Goal: Task Accomplishment & Management: Use online tool/utility

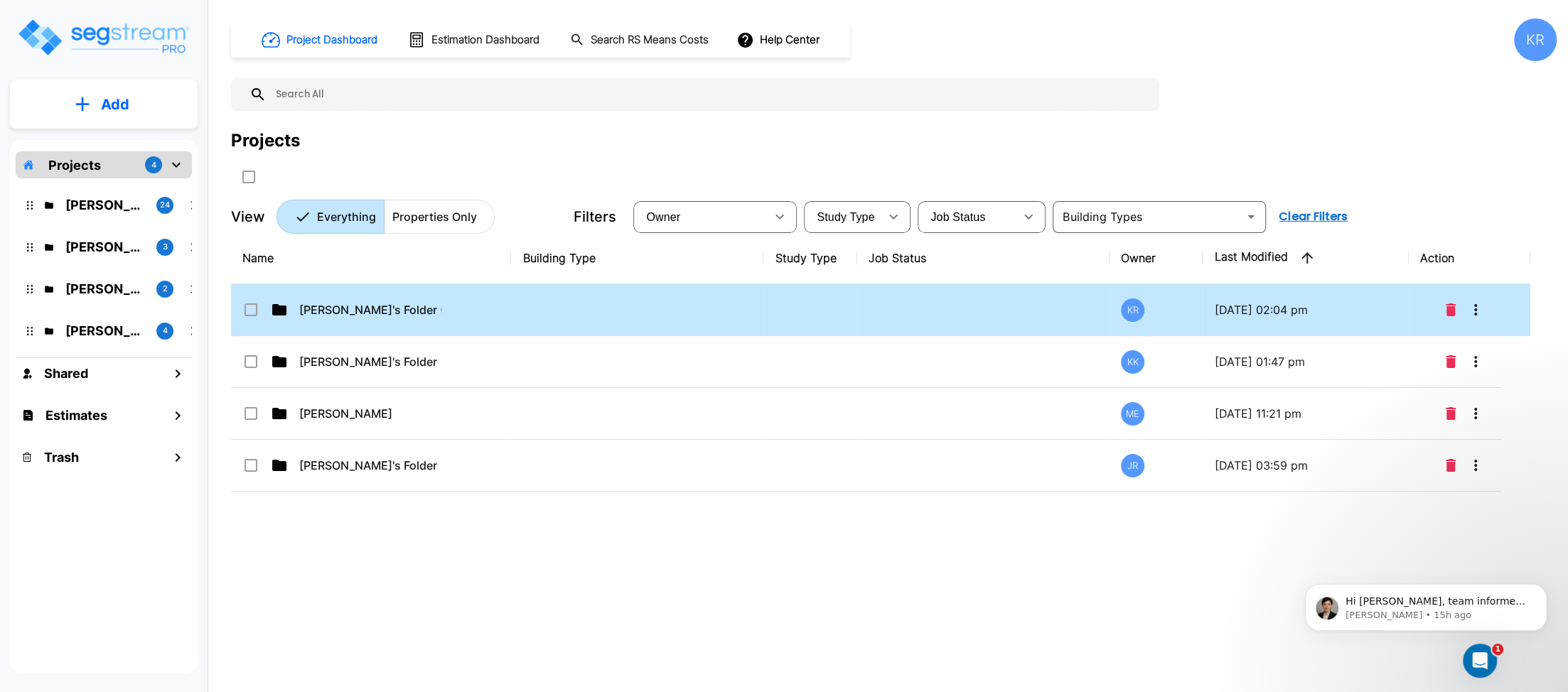
click at [720, 305] on td at bounding box center [638, 310] width 253 height 52
checkbox input "true"
click at [720, 305] on td at bounding box center [638, 310] width 253 height 52
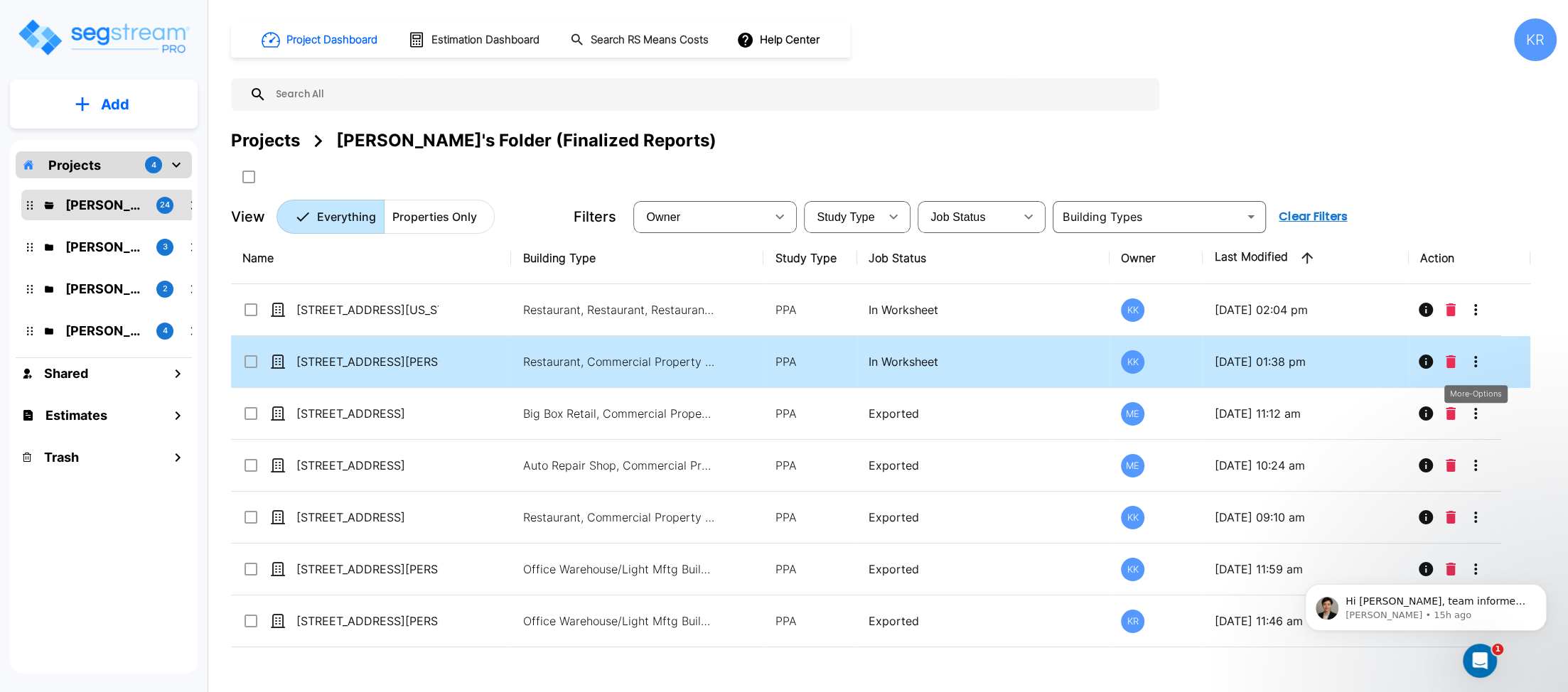
click at [1474, 364] on icon "More-Options" at bounding box center [1476, 361] width 17 height 17
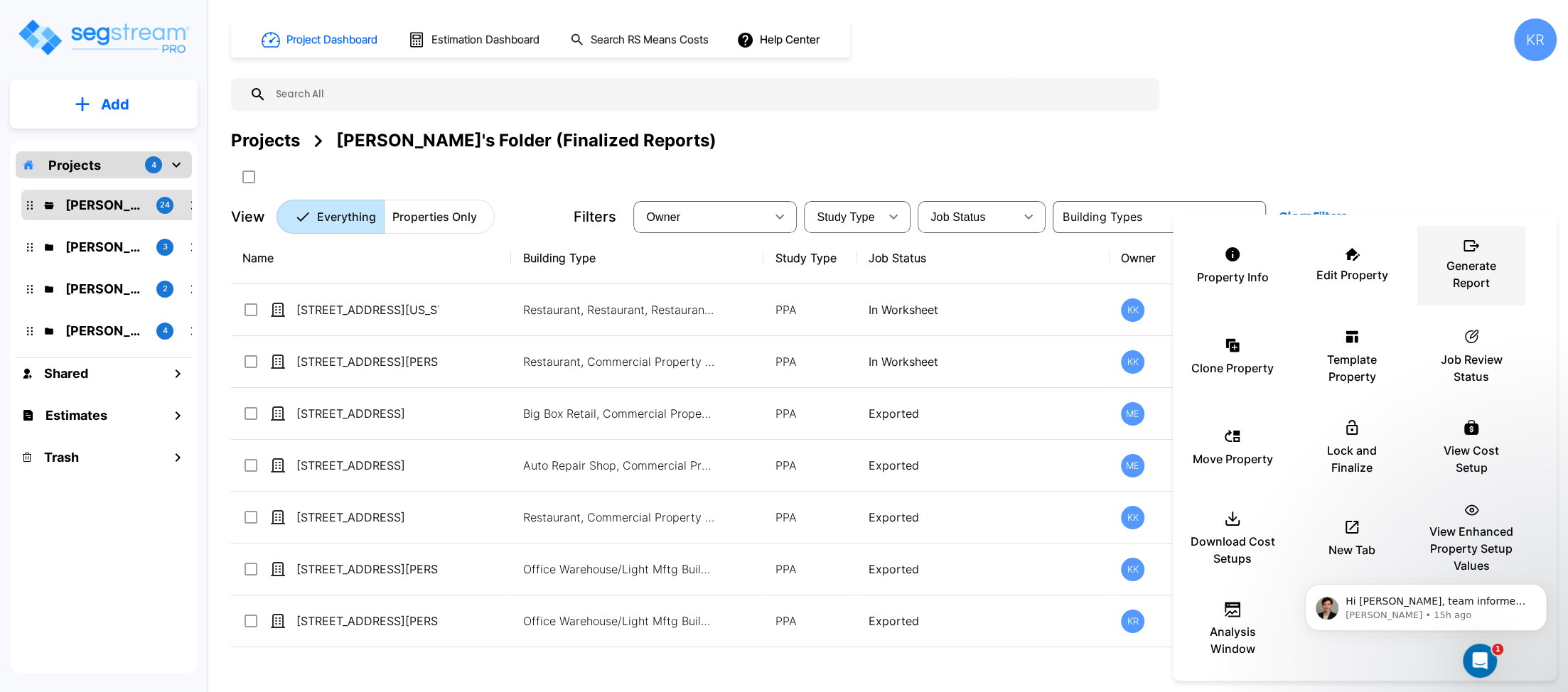
click at [1495, 275] on p "Generate Report" at bounding box center [1471, 274] width 86 height 34
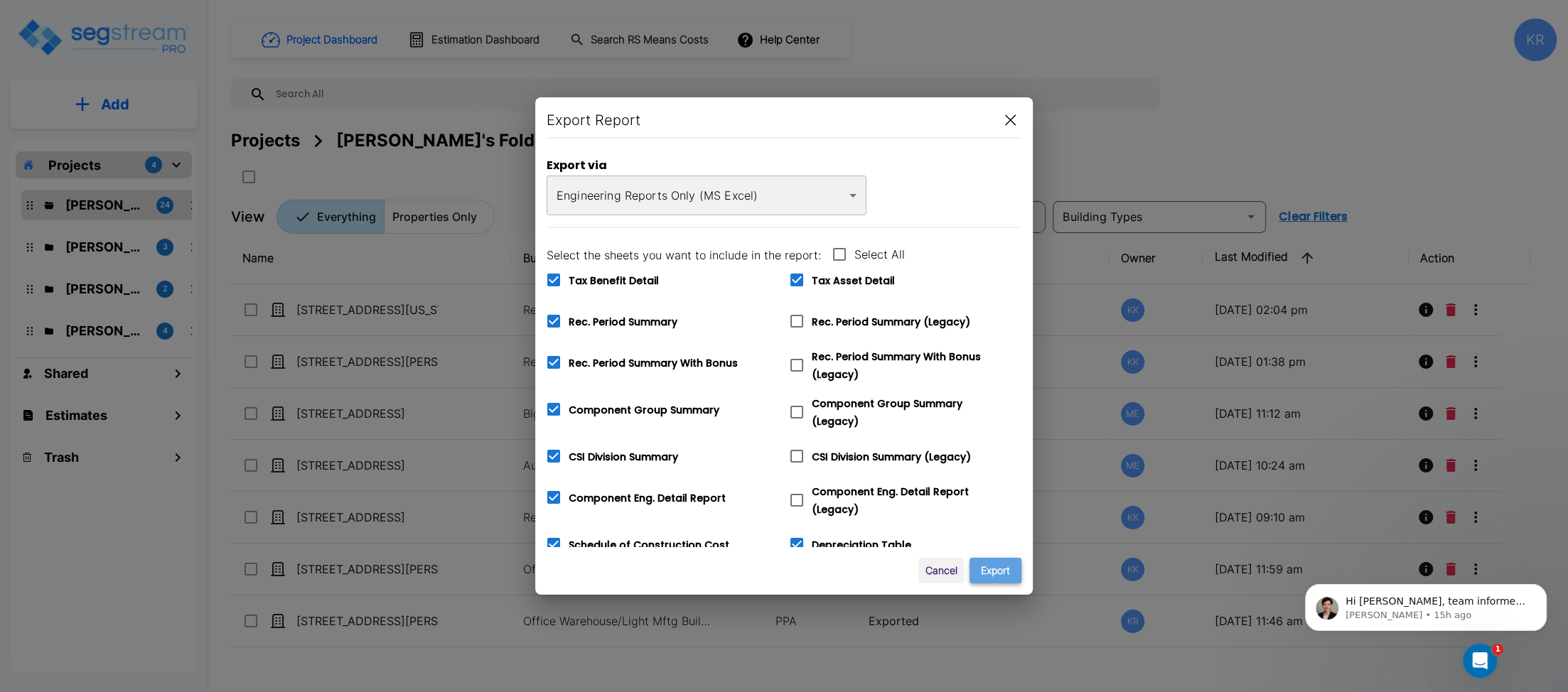
click at [993, 564] on button "Export" at bounding box center [995, 570] width 52 height 26
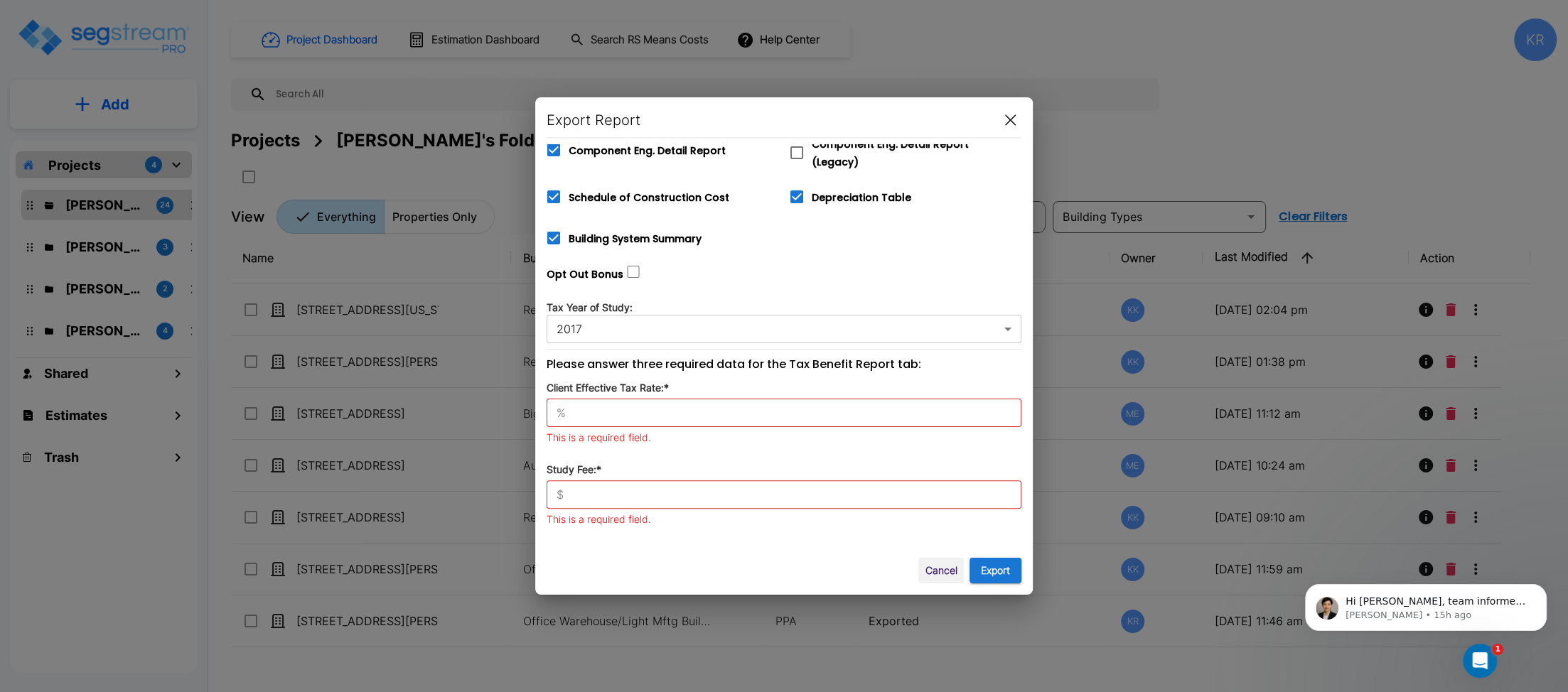
click at [619, 398] on div "% ​" at bounding box center [784, 412] width 475 height 29
click at [613, 406] on input "text" at bounding box center [797, 412] width 450 height 14
type input "42"
click at [600, 477] on div "$ ​" at bounding box center [784, 477] width 475 height 29
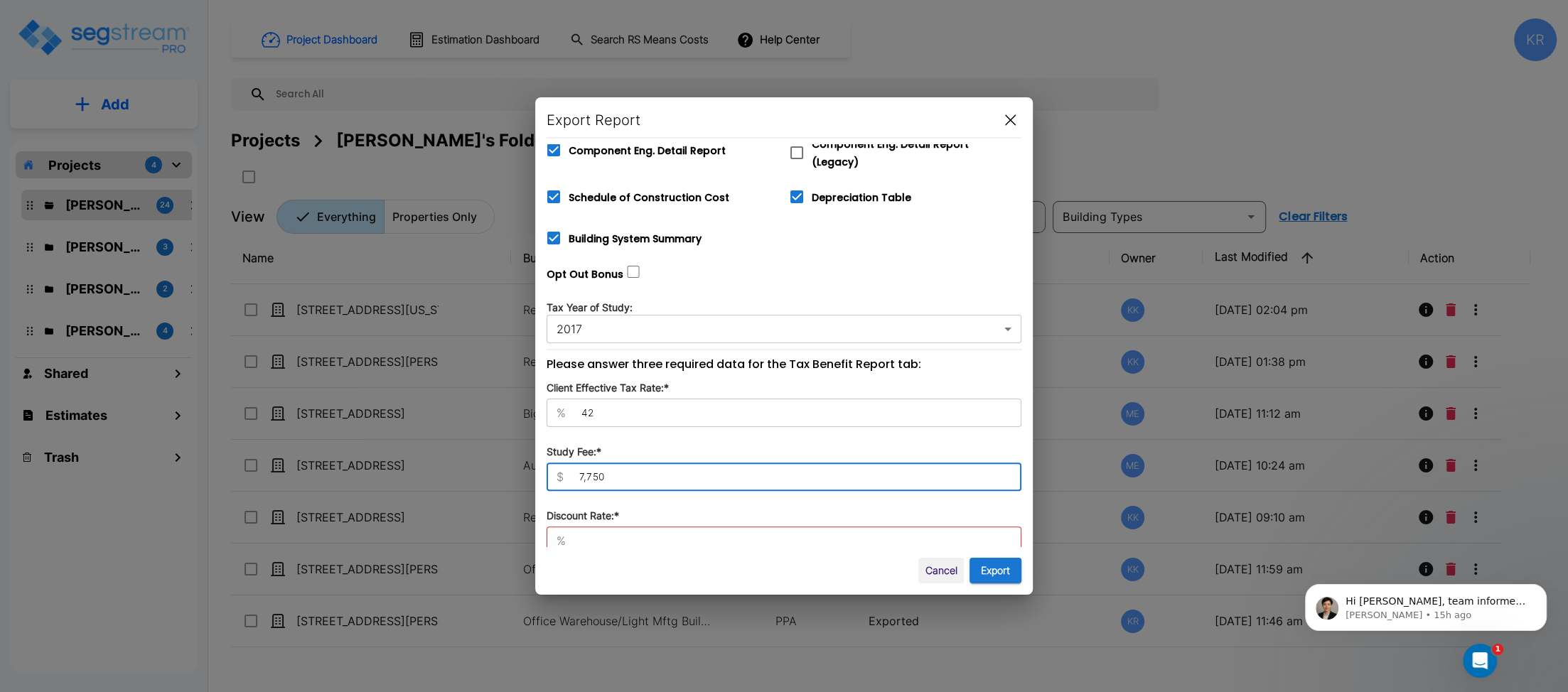
type input "7,750"
click at [593, 533] on input "text" at bounding box center [797, 540] width 450 height 14
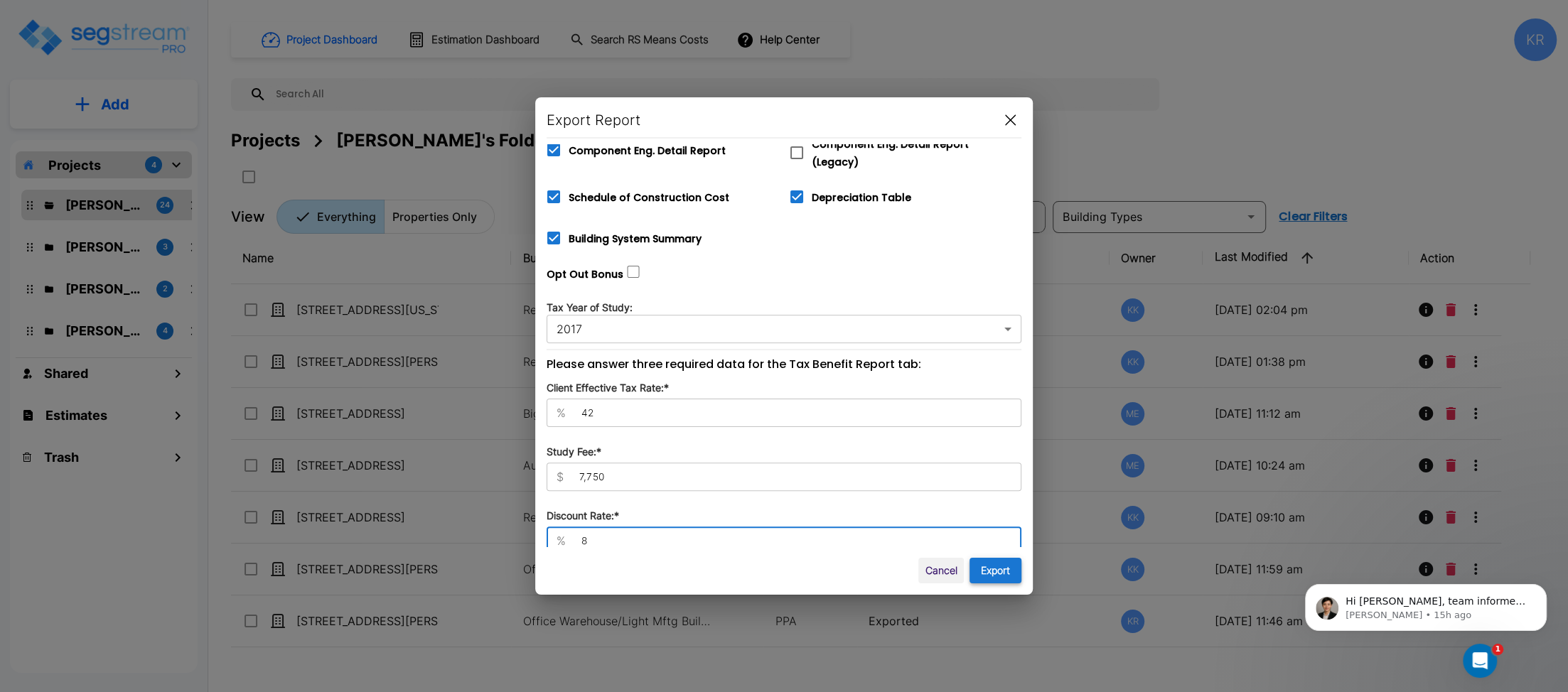
type input "8"
click at [988, 567] on button "Export" at bounding box center [995, 570] width 52 height 26
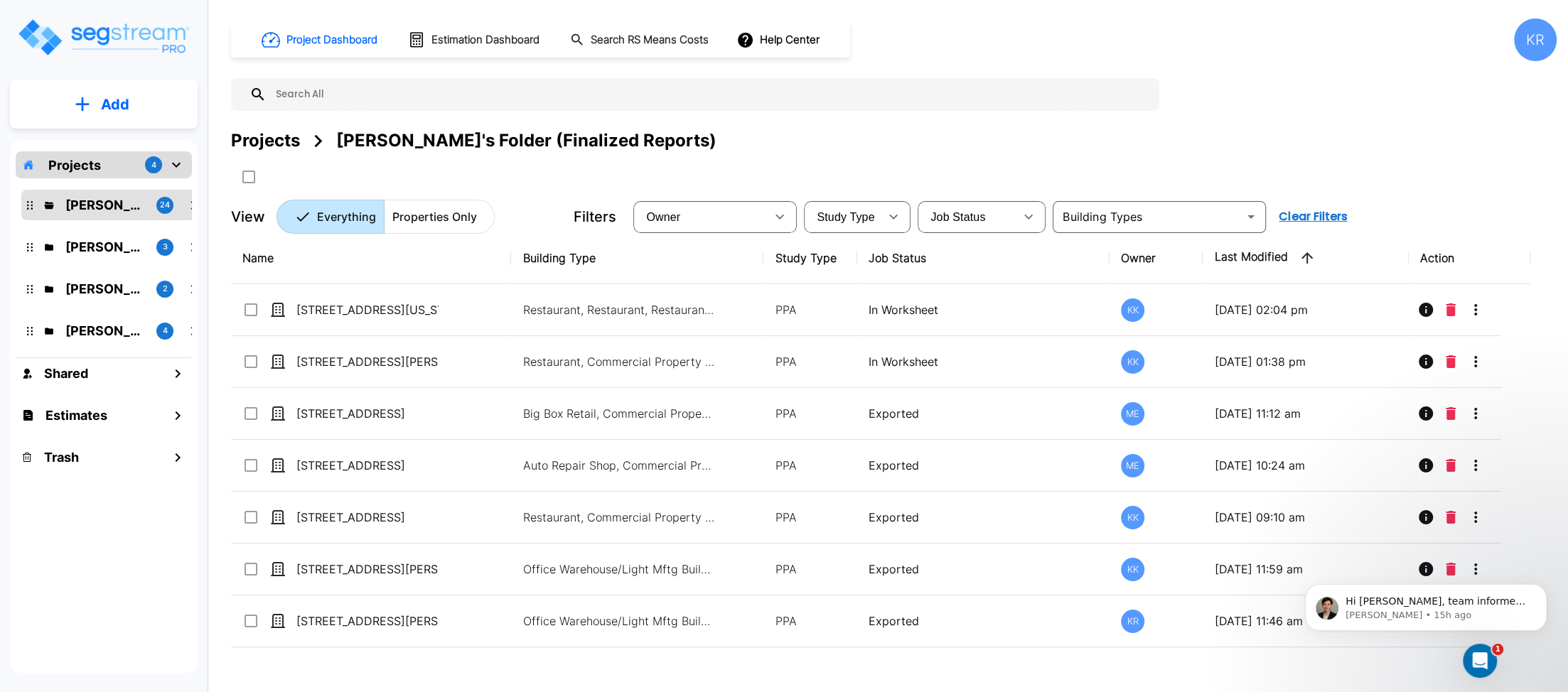
click at [1056, 74] on div "Project Dashboard Estimation Dashboard Search RS Means Costs Help Center KR Pro…" at bounding box center [894, 126] width 1325 height 215
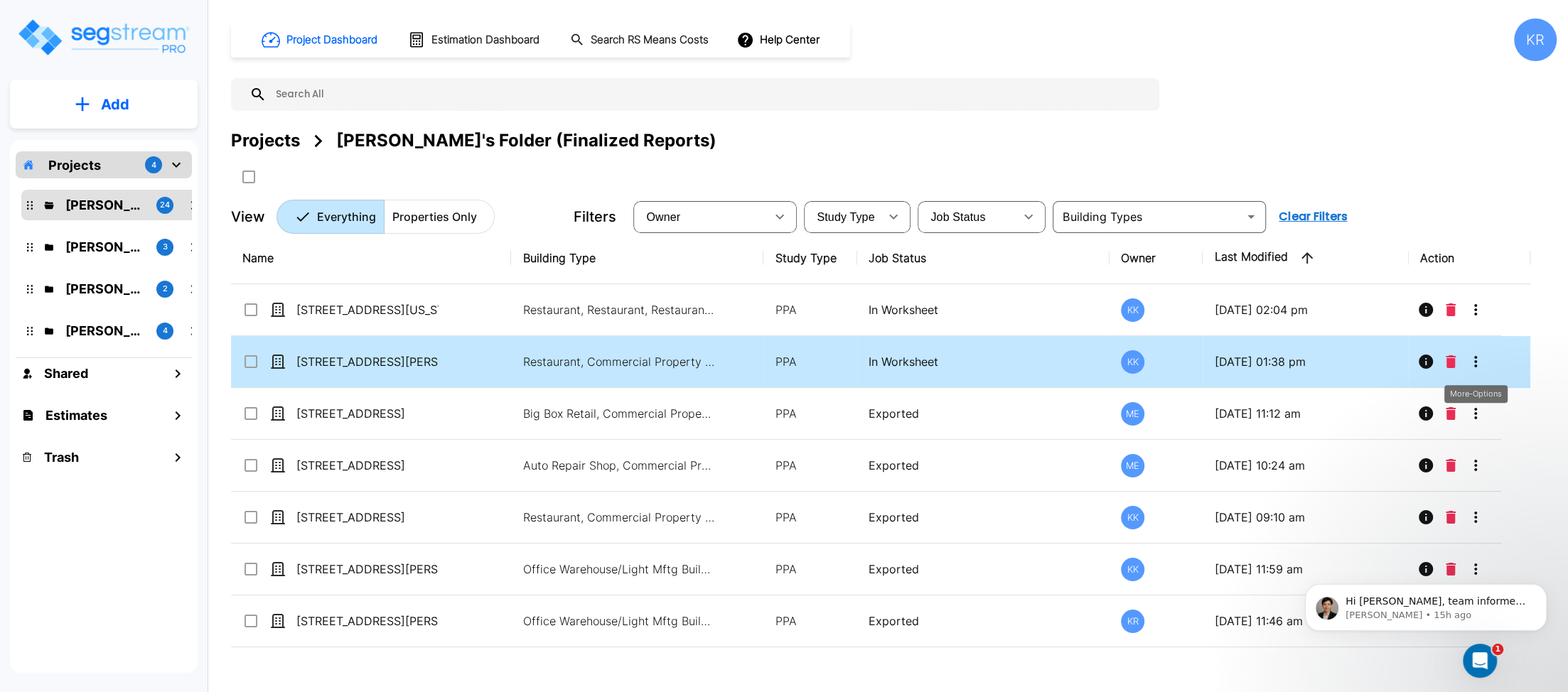
click at [1475, 362] on icon "More-Options" at bounding box center [1476, 361] width 17 height 17
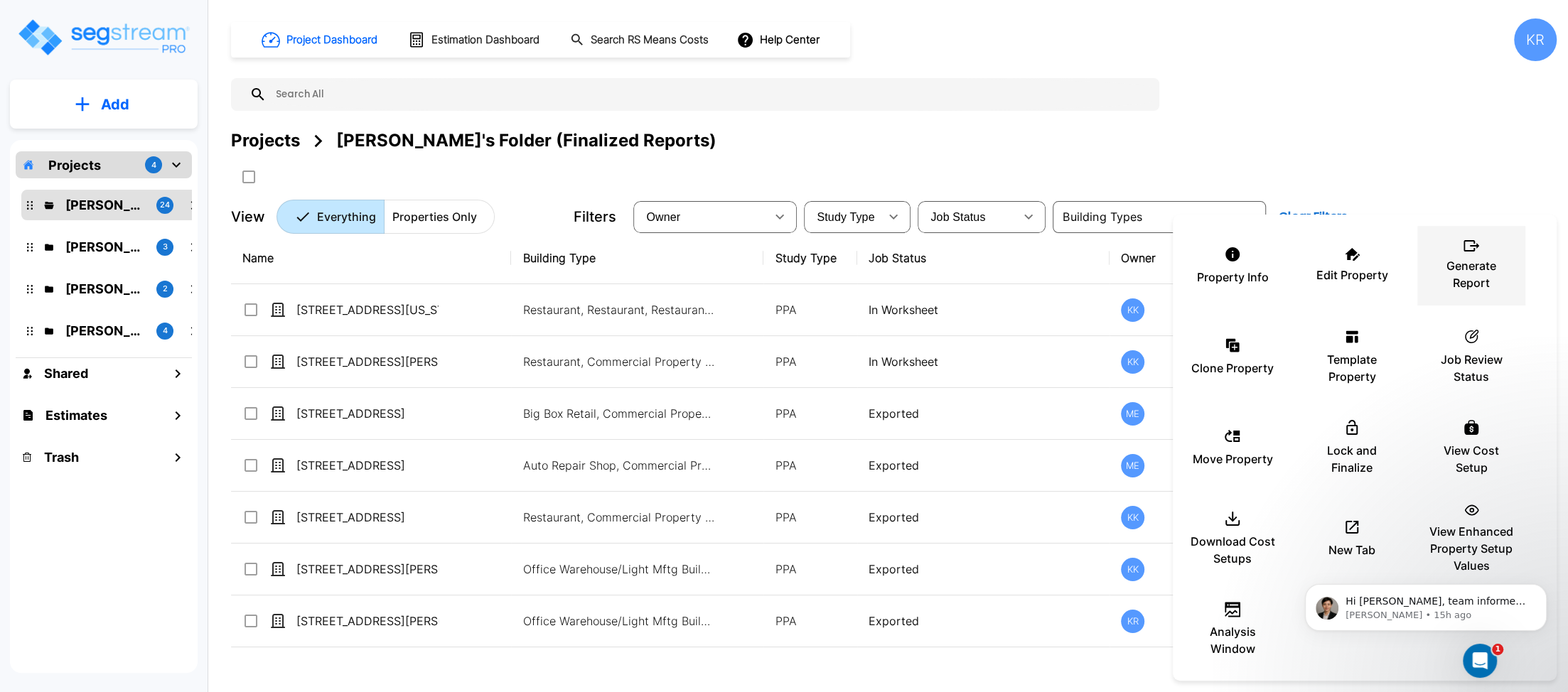
click at [1473, 295] on div "Generate Report" at bounding box center [1471, 266] width 86 height 71
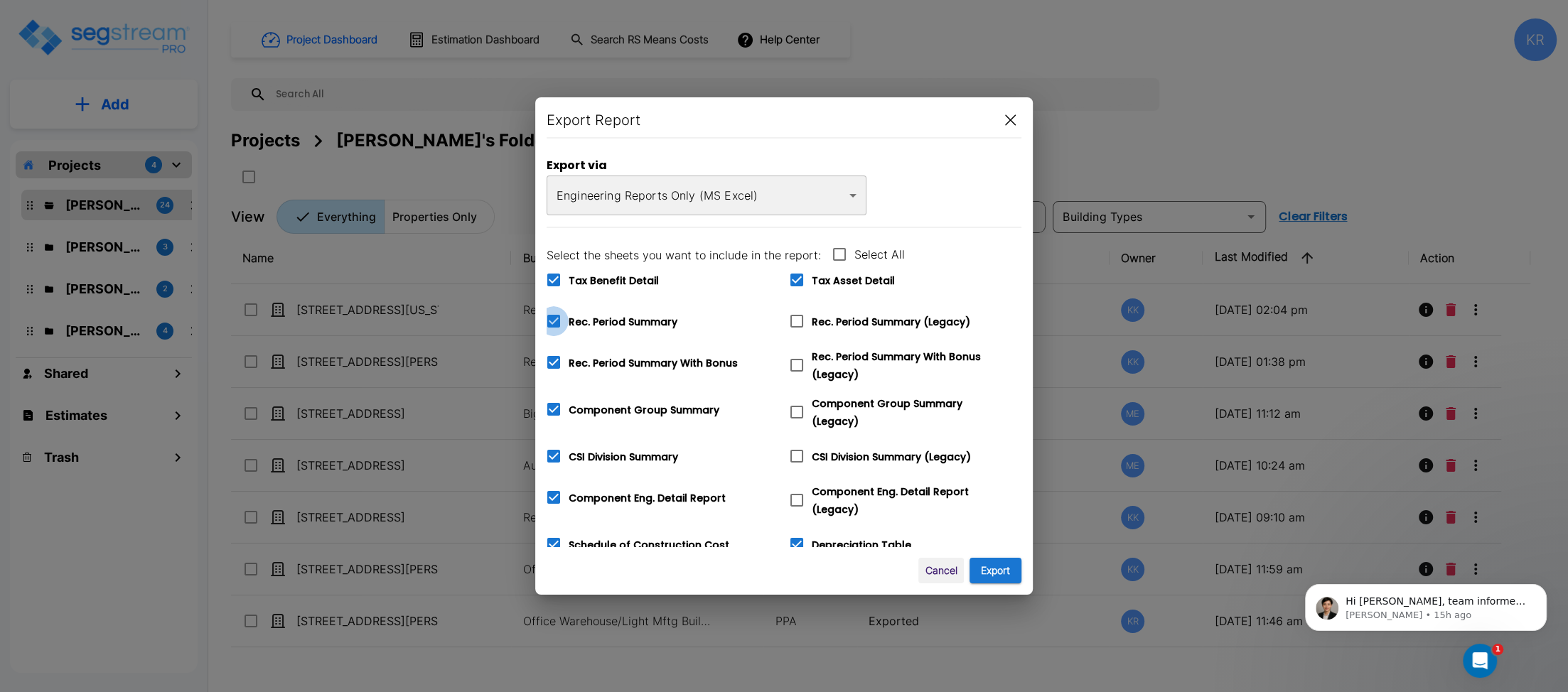
drag, startPoint x: 550, startPoint y: 325, endPoint x: 552, endPoint y: 340, distance: 15.1
click at [550, 325] on icon at bounding box center [554, 321] width 13 height 13
click at [550, 319] on input "Rec. Period Summary" at bounding box center [546, 312] width 14 height 12
checkbox input "true"
type input "42"
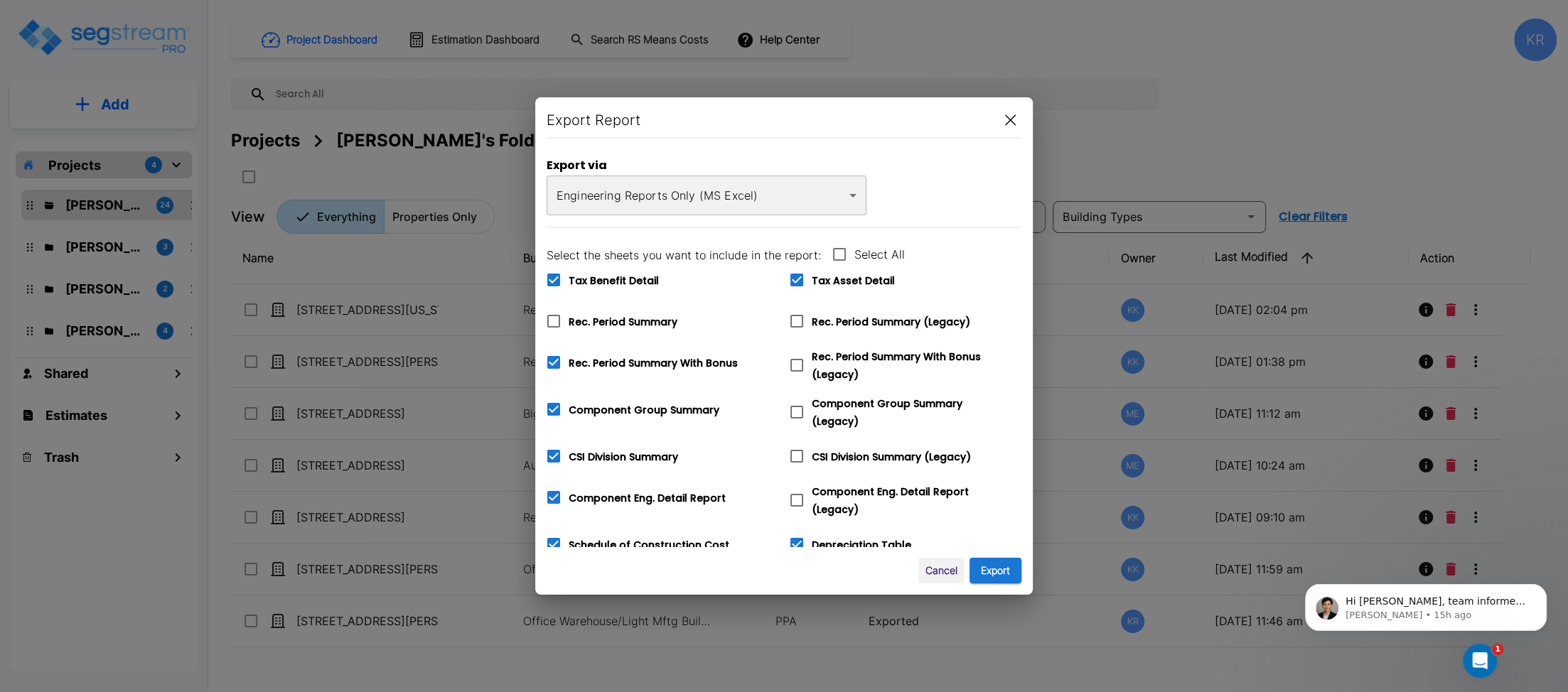
type input "7,750"
type input "8"
click at [555, 365] on icon at bounding box center [554, 362] width 13 height 13
click at [553, 359] on input "Rec. Period Summary With Bonus" at bounding box center [546, 353] width 14 height 12
checkbox input "false"
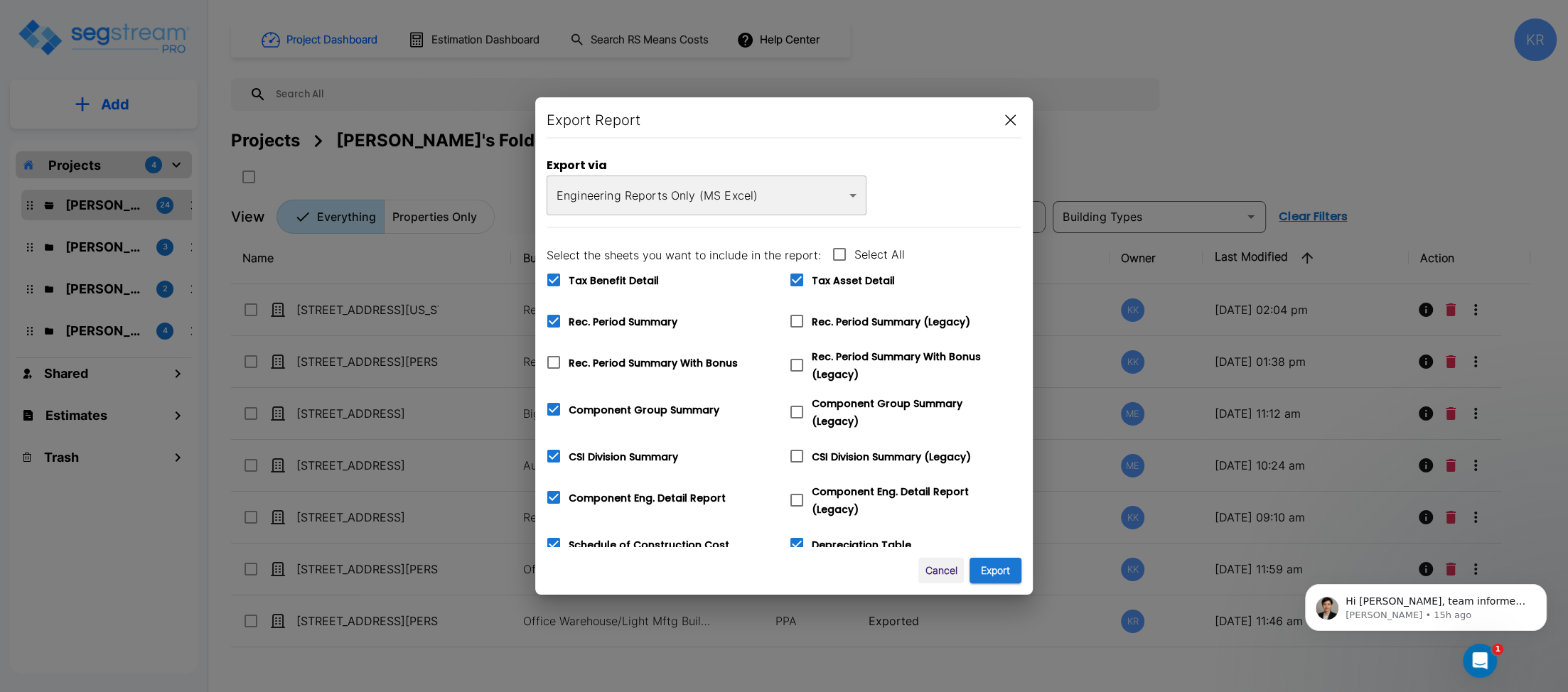
click at [557, 412] on icon at bounding box center [554, 410] width 13 height 13
click at [553, 406] on input "Component Group Summary" at bounding box center [546, 399] width 14 height 12
checkbox input "false"
click at [555, 455] on icon at bounding box center [554, 456] width 13 height 13
click at [553, 453] on input "CSI Division Summary" at bounding box center [546, 447] width 14 height 12
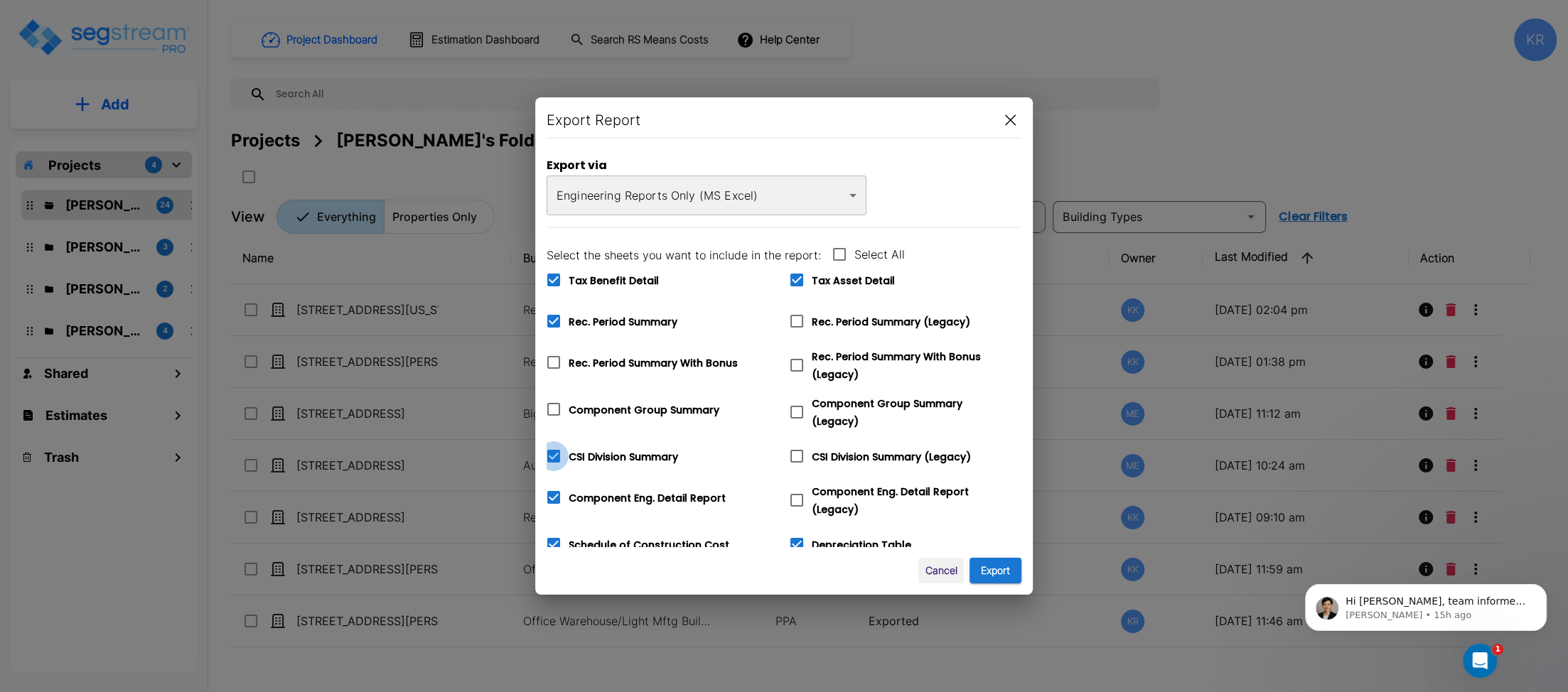
checkbox input "false"
click at [560, 490] on icon at bounding box center [554, 497] width 13 height 13
click at [553, 490] on input "Component Eng. Detail Report" at bounding box center [546, 488] width 14 height 12
checkbox input "false"
click at [547, 538] on icon at bounding box center [554, 544] width 13 height 13
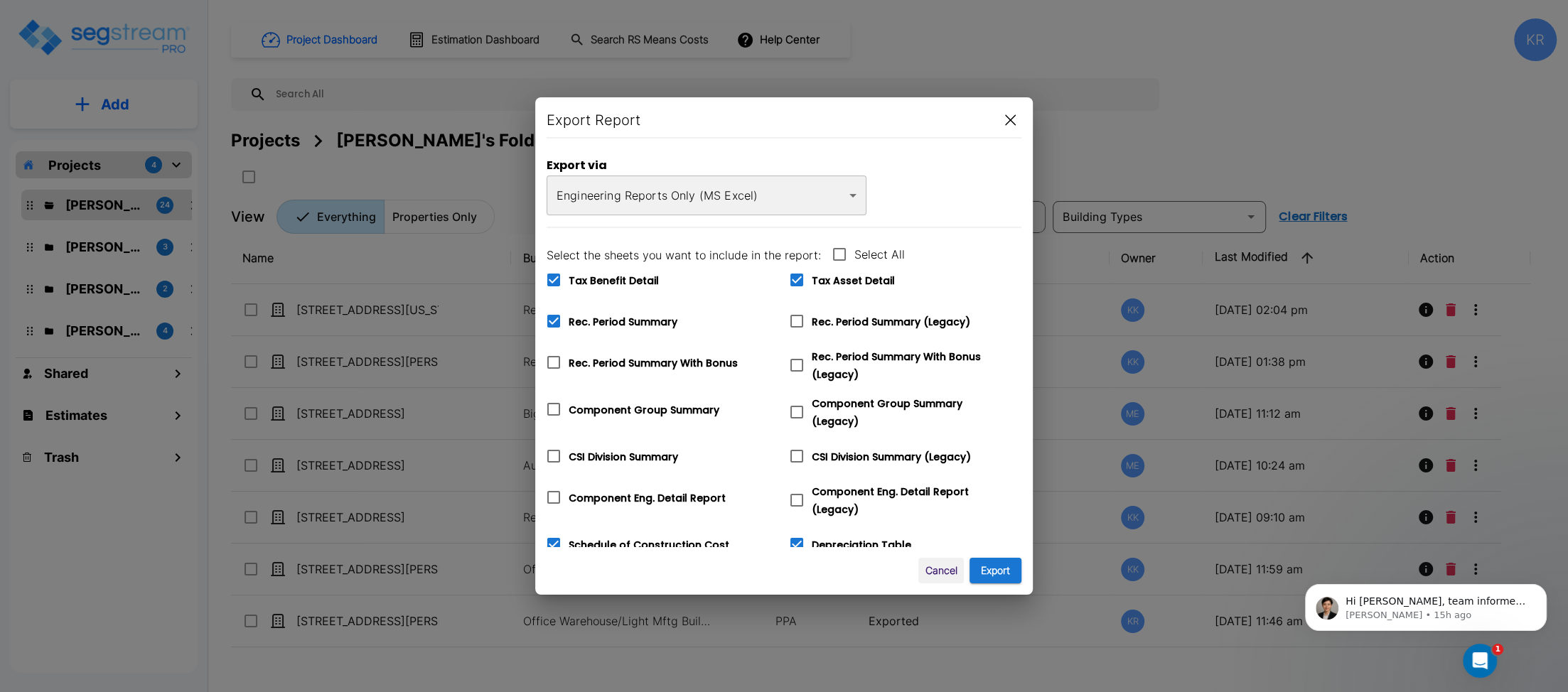
click at [547, 537] on input "Schedule of Construction Cost" at bounding box center [546, 535] width 14 height 12
checkbox input "false"
click at [802, 316] on icon at bounding box center [797, 321] width 13 height 13
click at [797, 316] on input "Rec. Period Summary (Legacy)" at bounding box center [788, 312] width 14 height 12
checkbox input "true"
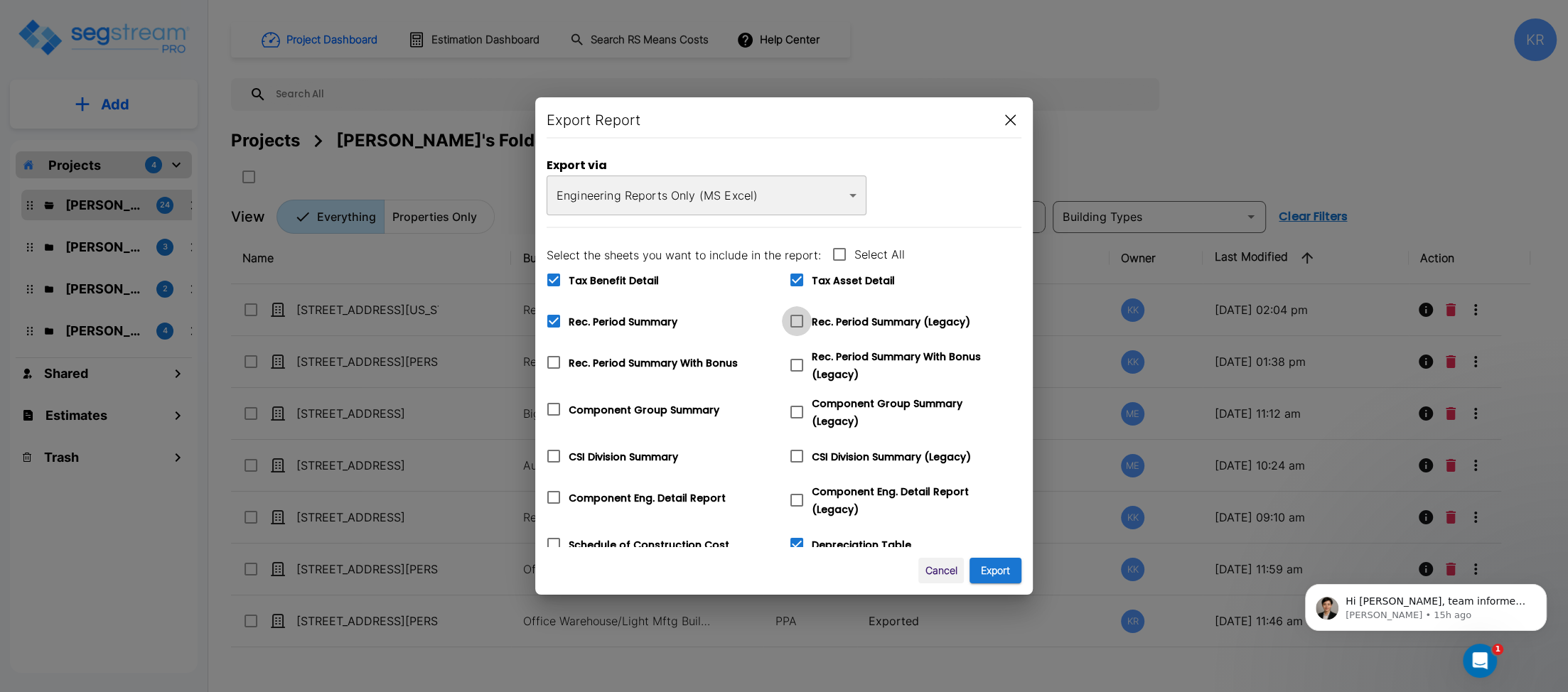
checkbox input "false"
click at [797, 364] on icon at bounding box center [797, 365] width 17 height 17
click at [797, 362] on input "Rec. Period Summary With Bonus (Legacy)" at bounding box center [788, 356] width 14 height 12
checkbox input "true"
click at [798, 406] on icon at bounding box center [797, 412] width 13 height 13
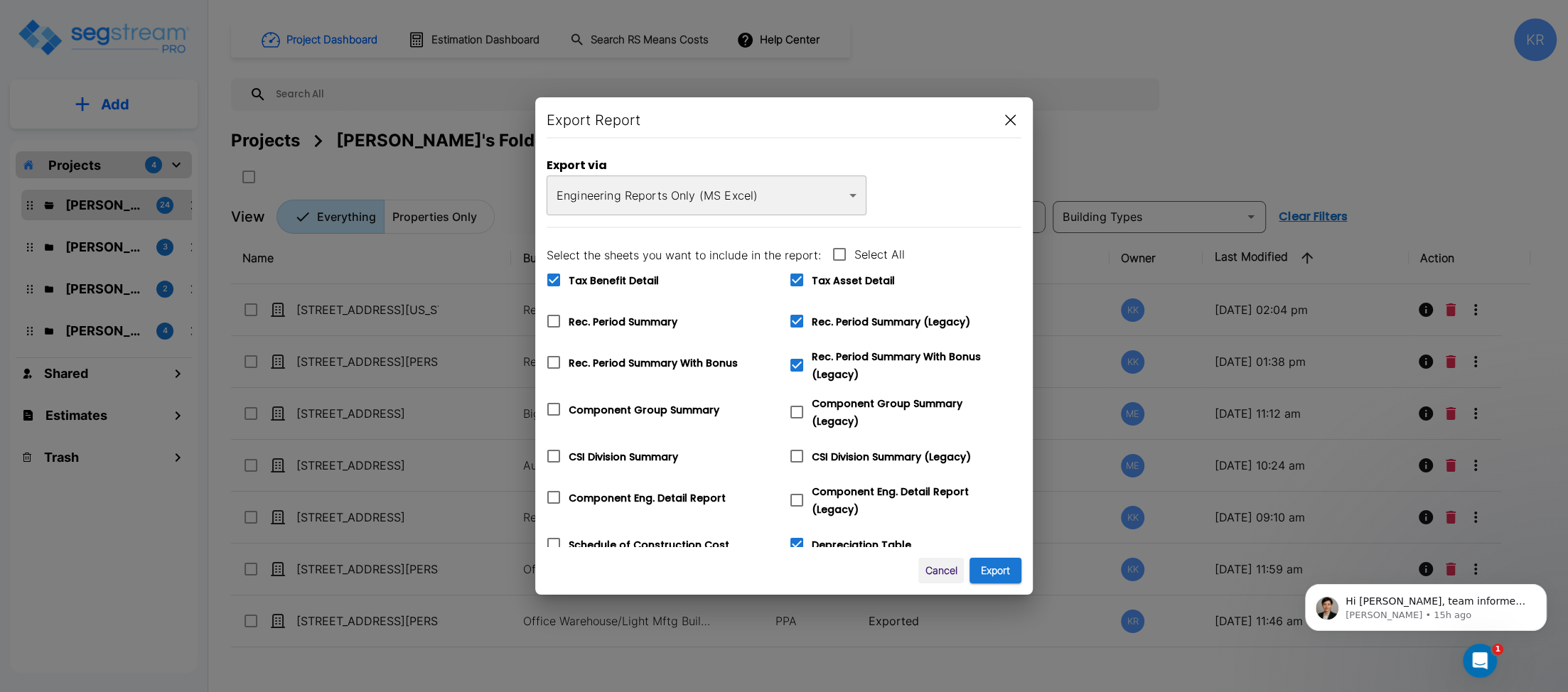
click at [797, 403] on input "Component Group Summary (Legacy)" at bounding box center [788, 403] width 14 height 12
checkbox input "true"
click at [797, 455] on icon at bounding box center [797, 456] width 13 height 13
click at [797, 453] on input "CSI Division Summary (Legacy)" at bounding box center [788, 447] width 14 height 12
checkbox input "true"
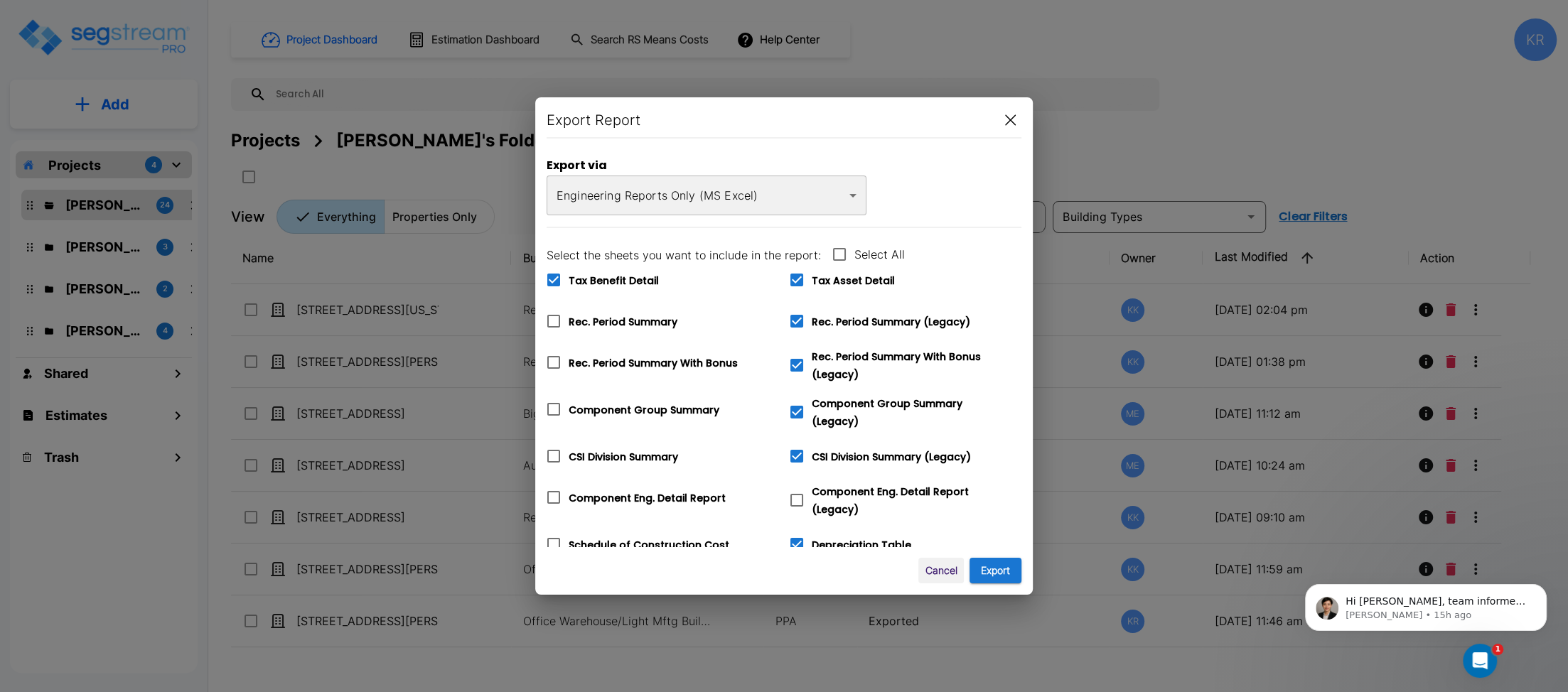
click at [795, 491] on icon at bounding box center [797, 500] width 17 height 17
click at [795, 490] on input "Component Eng. Detail Report (Legacy)" at bounding box center [788, 490] width 14 height 12
checkbox input "true"
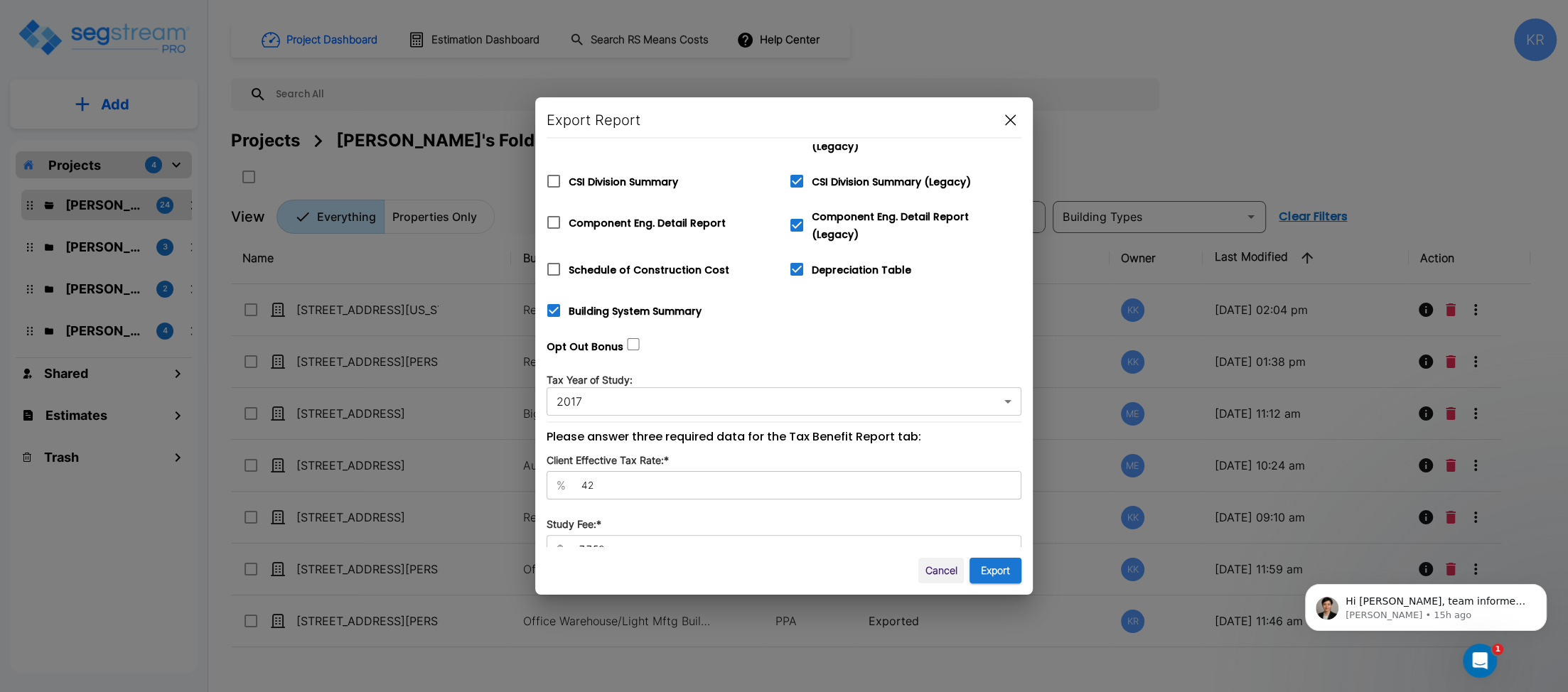
scroll to position [284, 0]
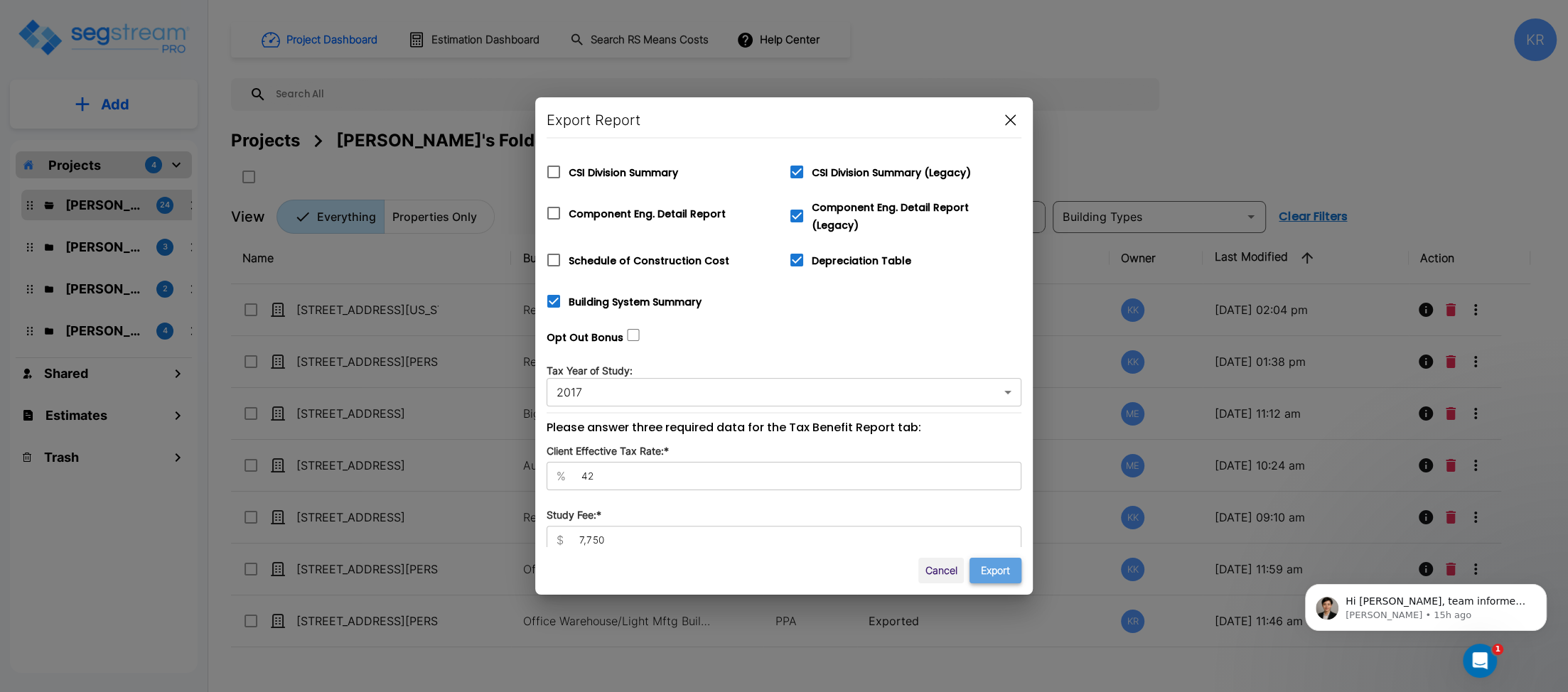
click at [1008, 570] on button "Export" at bounding box center [995, 570] width 52 height 26
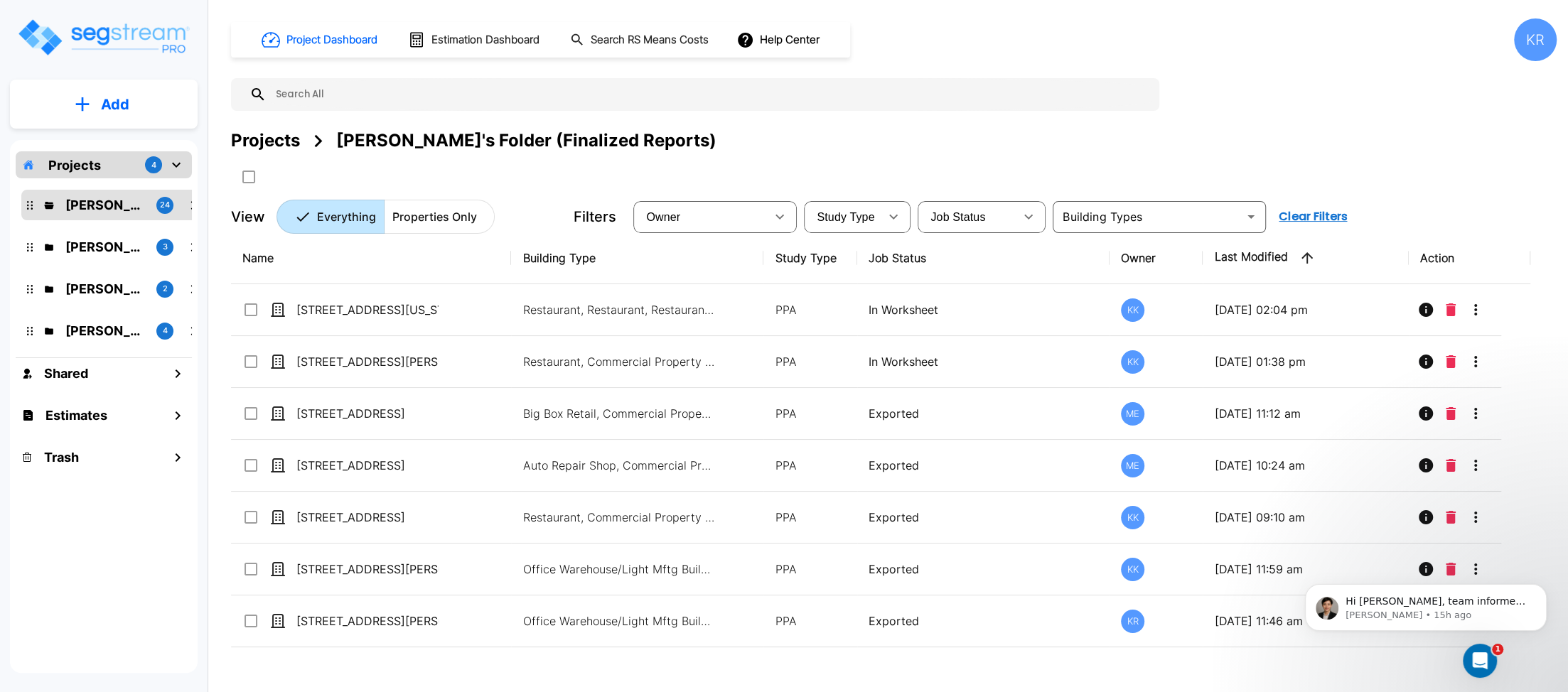
click at [993, 132] on div "Projects [PERSON_NAME]'s Folder (Finalized Reports)" at bounding box center [894, 141] width 1325 height 26
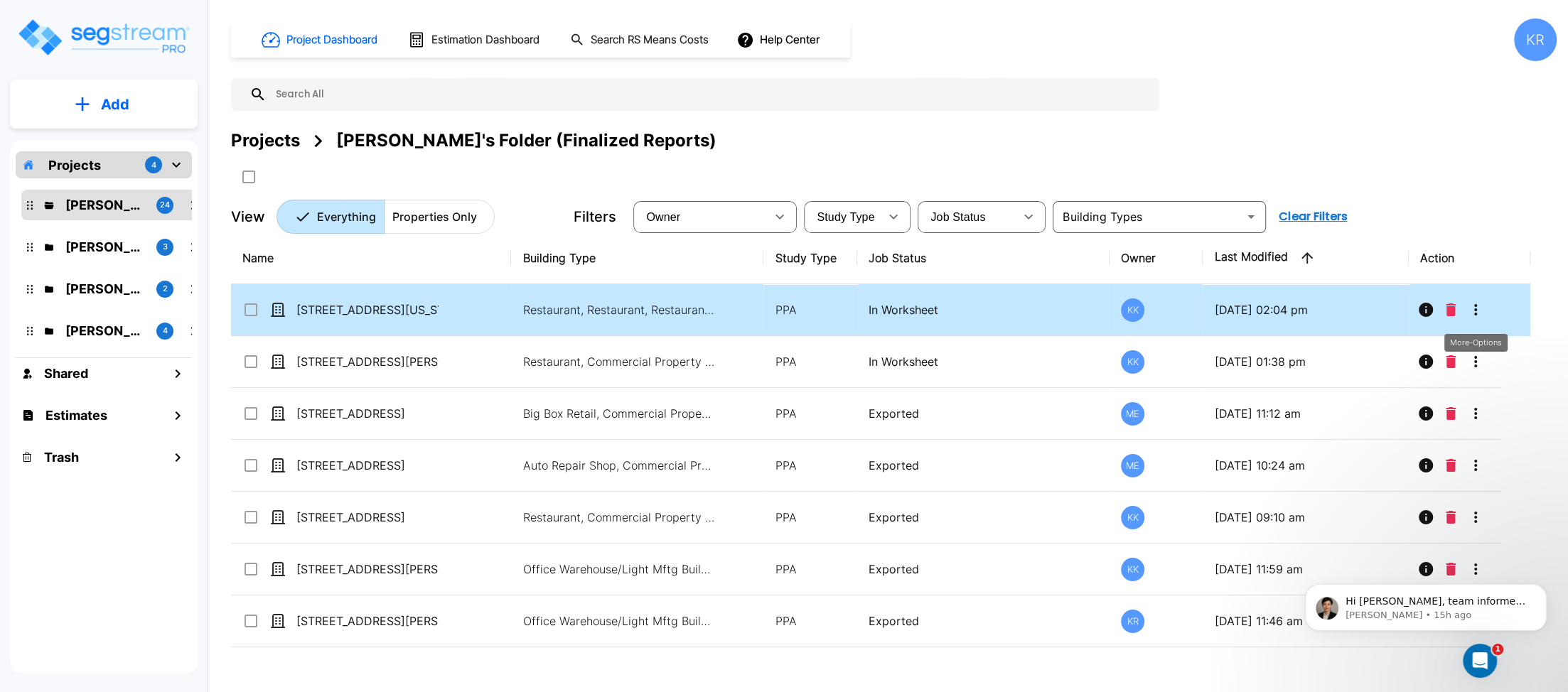
click at [1478, 309] on icon "More-Options" at bounding box center [1476, 309] width 17 height 17
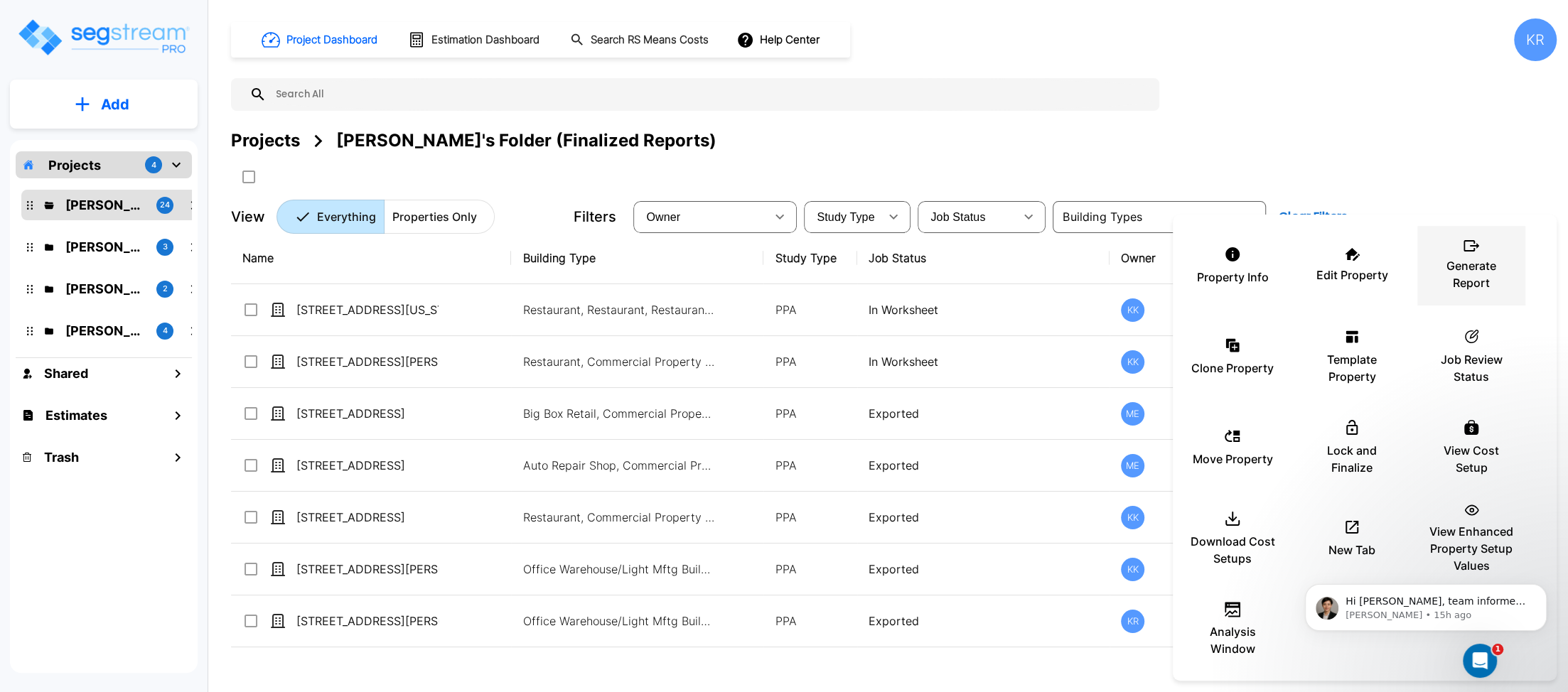
click at [1471, 279] on p "Generate Report" at bounding box center [1471, 274] width 86 height 34
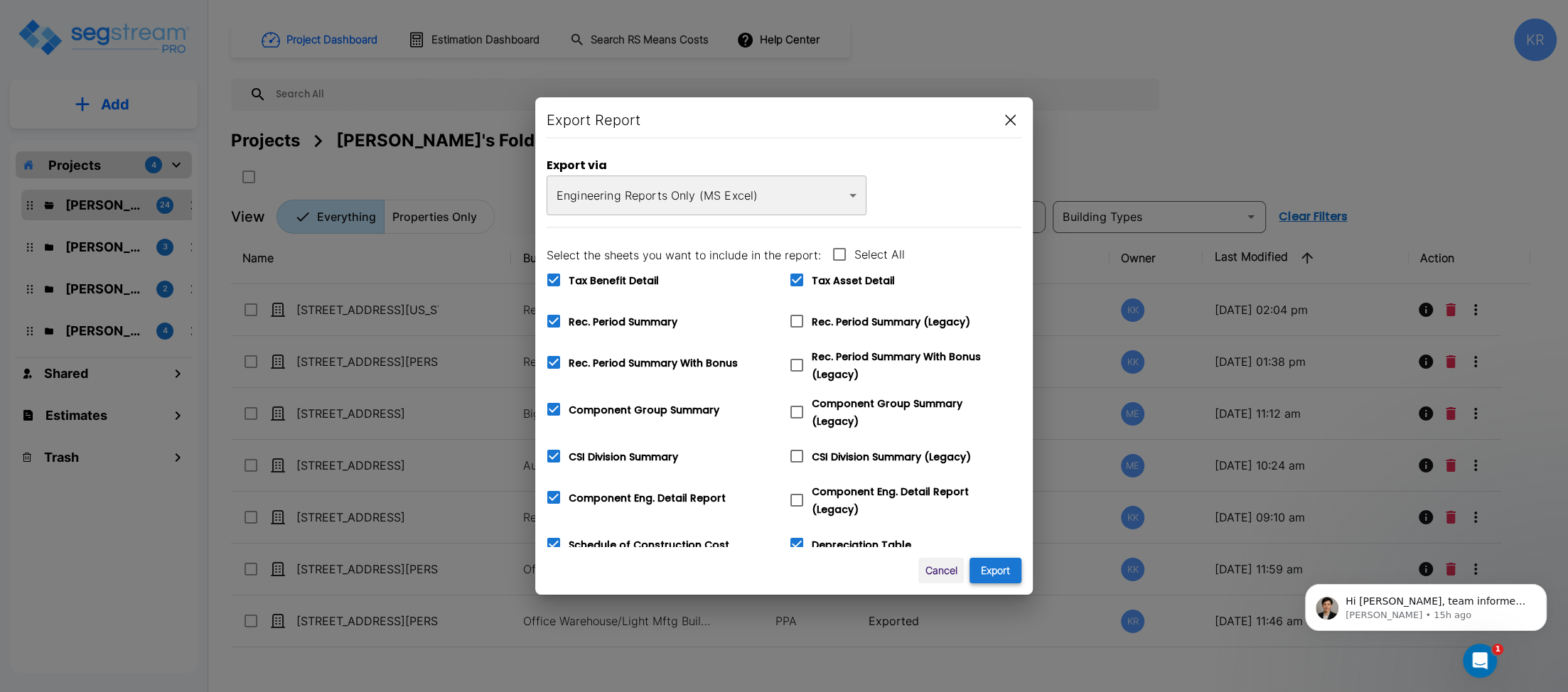
click at [996, 573] on button "Export" at bounding box center [995, 570] width 52 height 26
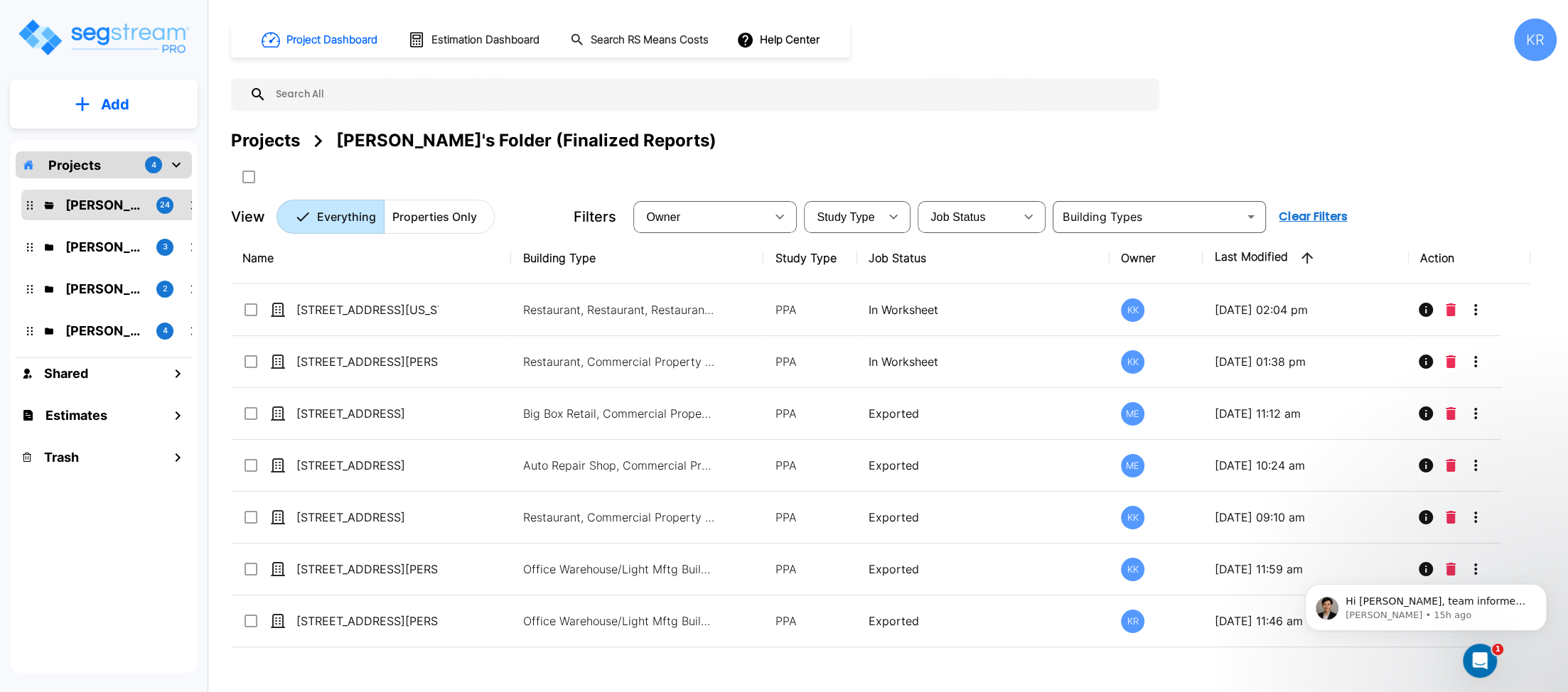
click at [1201, 28] on div "Project Dashboard Estimation Dashboard Search RS Means Costs Help Center KR" at bounding box center [894, 40] width 1325 height 43
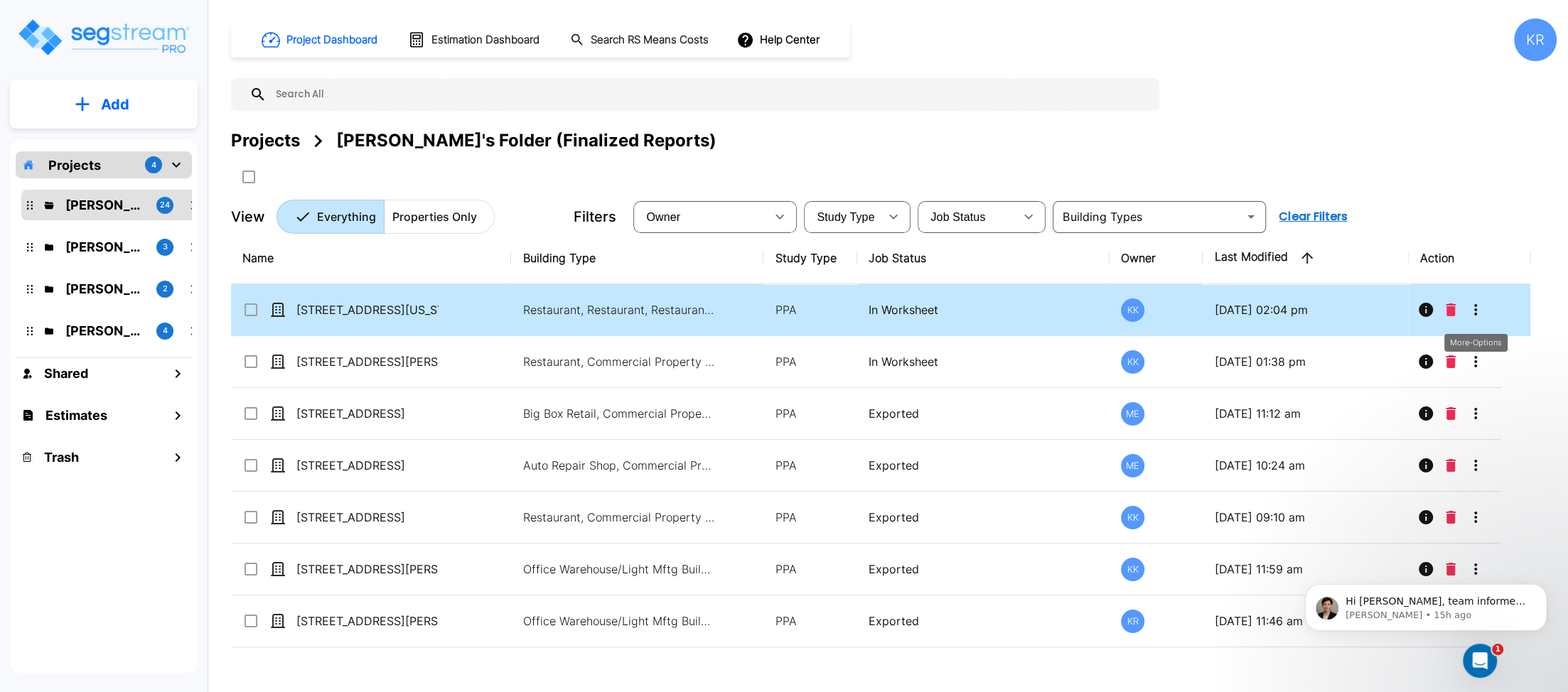
click at [1477, 312] on icon "More-Options" at bounding box center [1476, 309] width 17 height 17
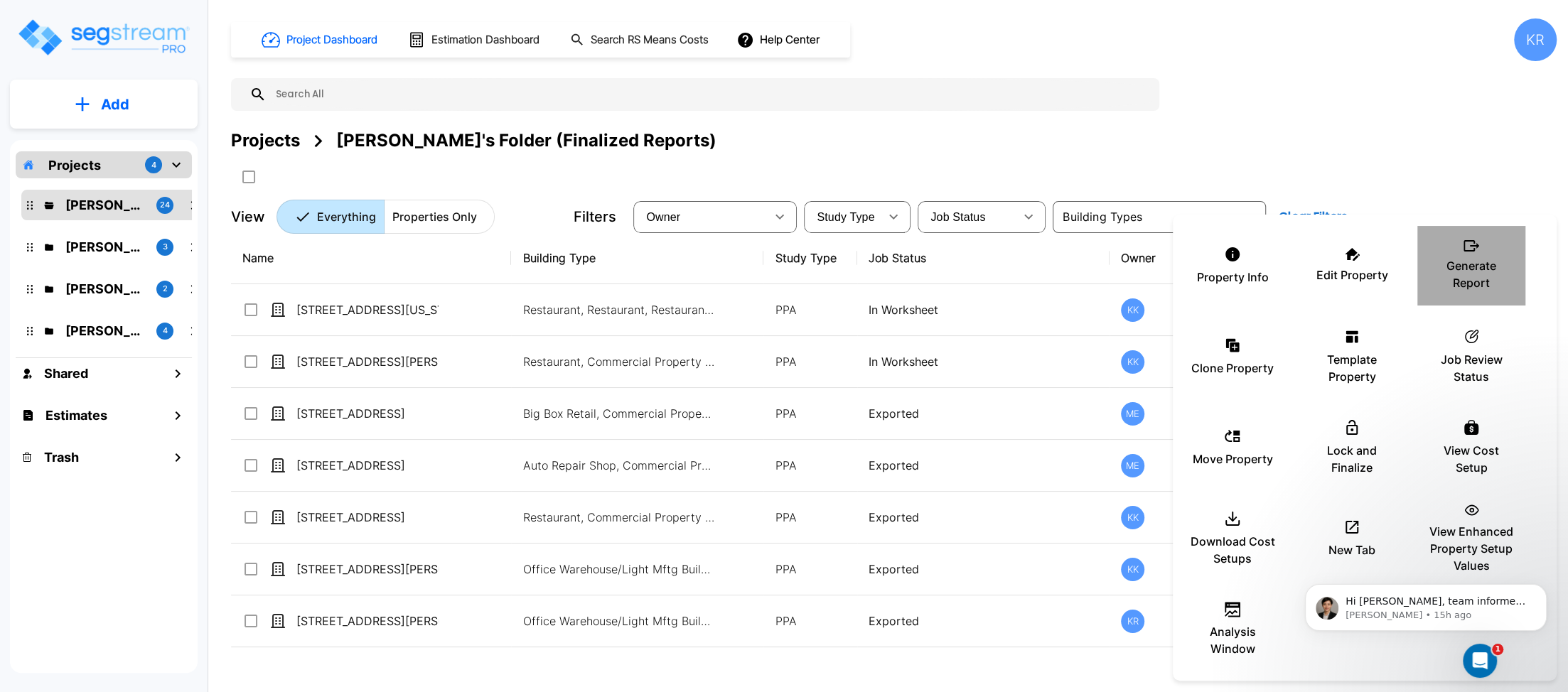
click at [1470, 264] on p "Generate Report" at bounding box center [1471, 274] width 86 height 34
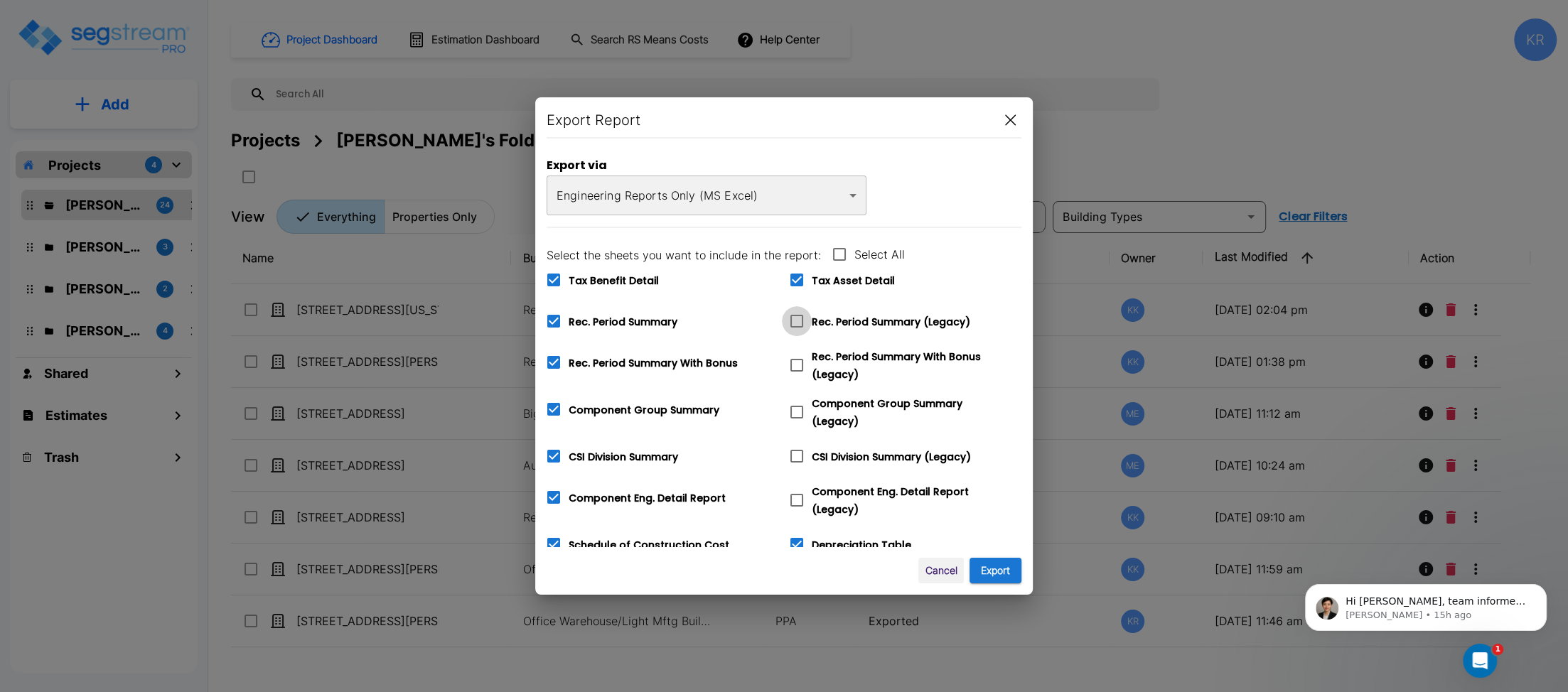
click at [796, 322] on icon at bounding box center [797, 321] width 17 height 17
click at [796, 319] on input "Rec. Period Summary (Legacy)" at bounding box center [788, 312] width 14 height 12
checkbox input "true"
checkbox input "false"
click at [799, 359] on icon at bounding box center [797, 365] width 13 height 13
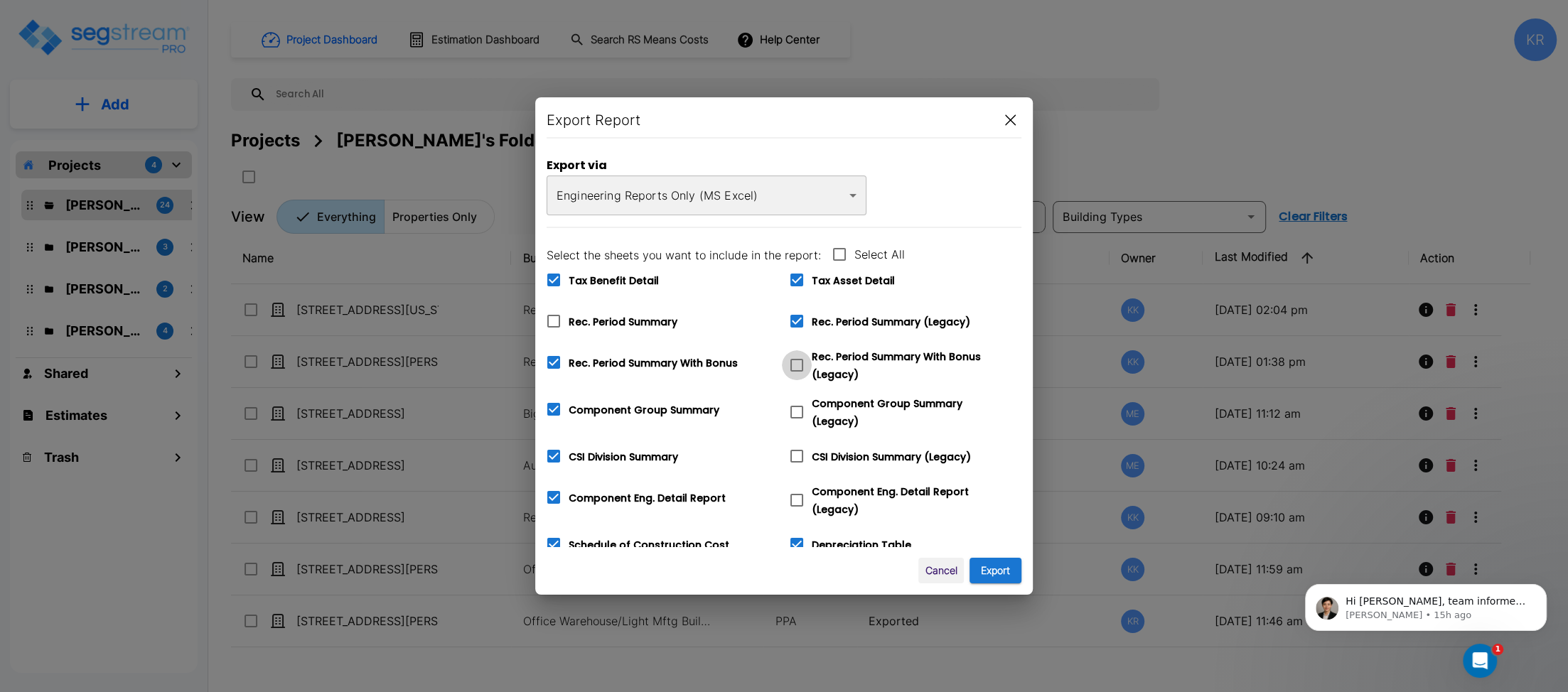
click at [797, 358] on input "Rec. Period Summary With Bonus (Legacy)" at bounding box center [788, 356] width 14 height 12
checkbox input "true"
checkbox input "false"
click at [794, 406] on icon at bounding box center [797, 411] width 17 height 17
click at [794, 406] on input "Component Group Summary (Legacy)" at bounding box center [788, 403] width 14 height 12
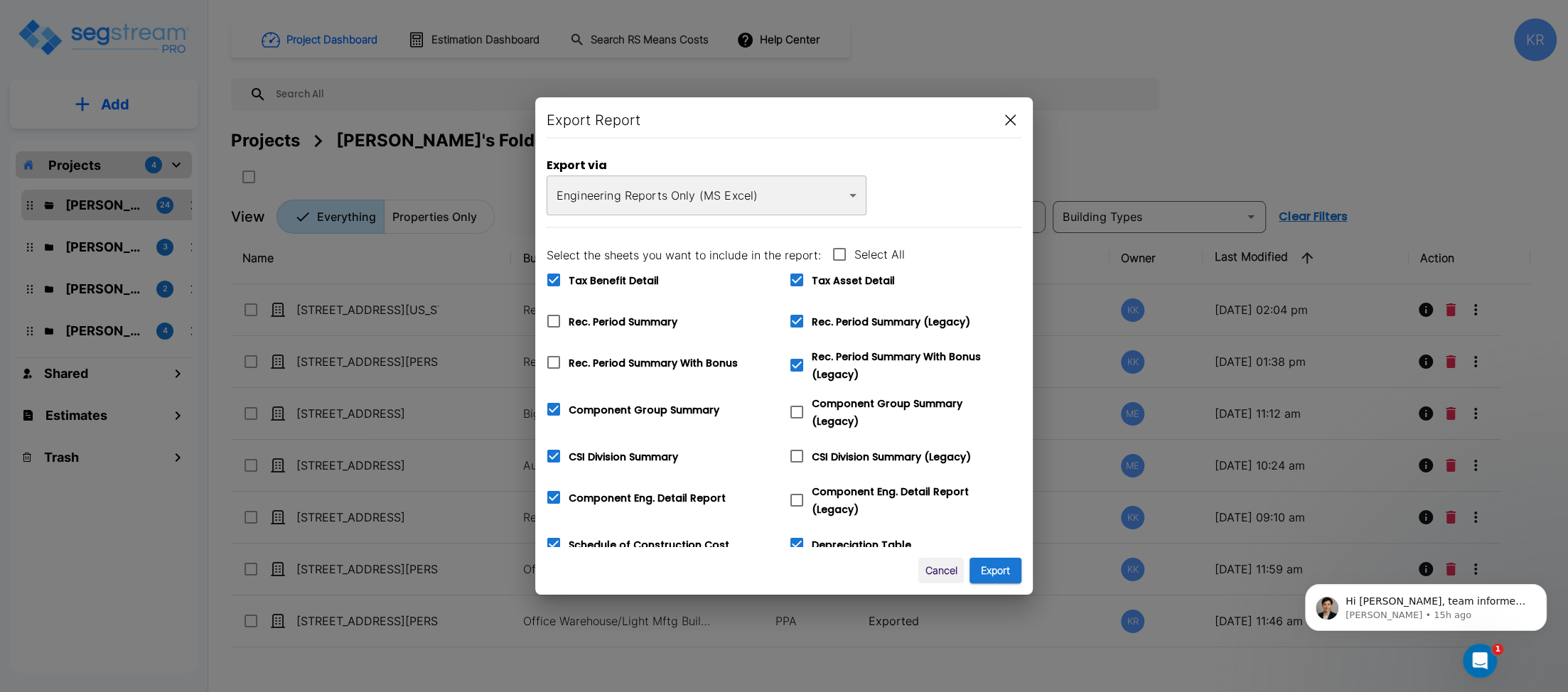
checkbox input "true"
checkbox input "false"
click at [797, 448] on icon at bounding box center [797, 456] width 17 height 17
click at [797, 448] on input "CSI Division Summary (Legacy)" at bounding box center [788, 447] width 14 height 12
checkbox input "true"
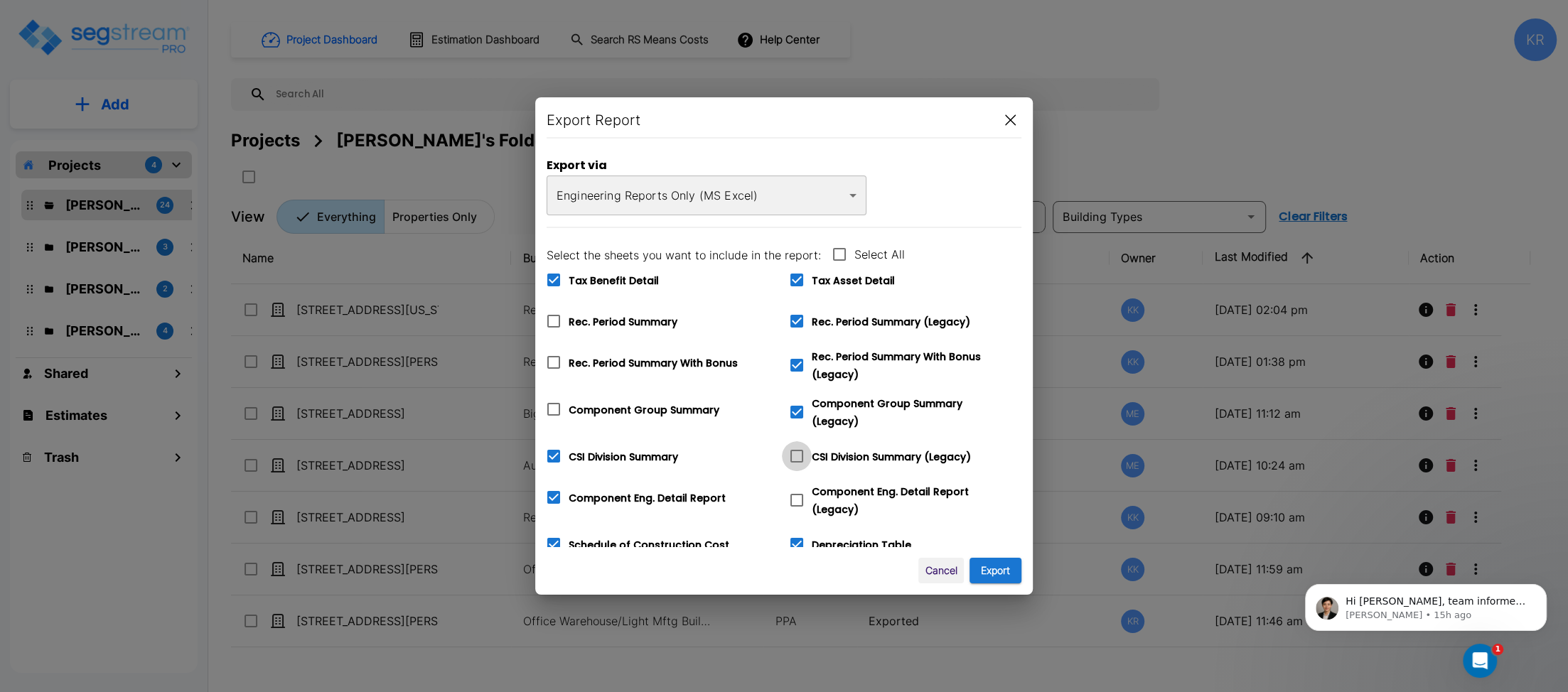
checkbox input "false"
click at [800, 491] on icon at bounding box center [797, 500] width 17 height 17
click at [797, 490] on input "Component Eng. Detail Report (Legacy)" at bounding box center [788, 490] width 14 height 12
checkbox input "true"
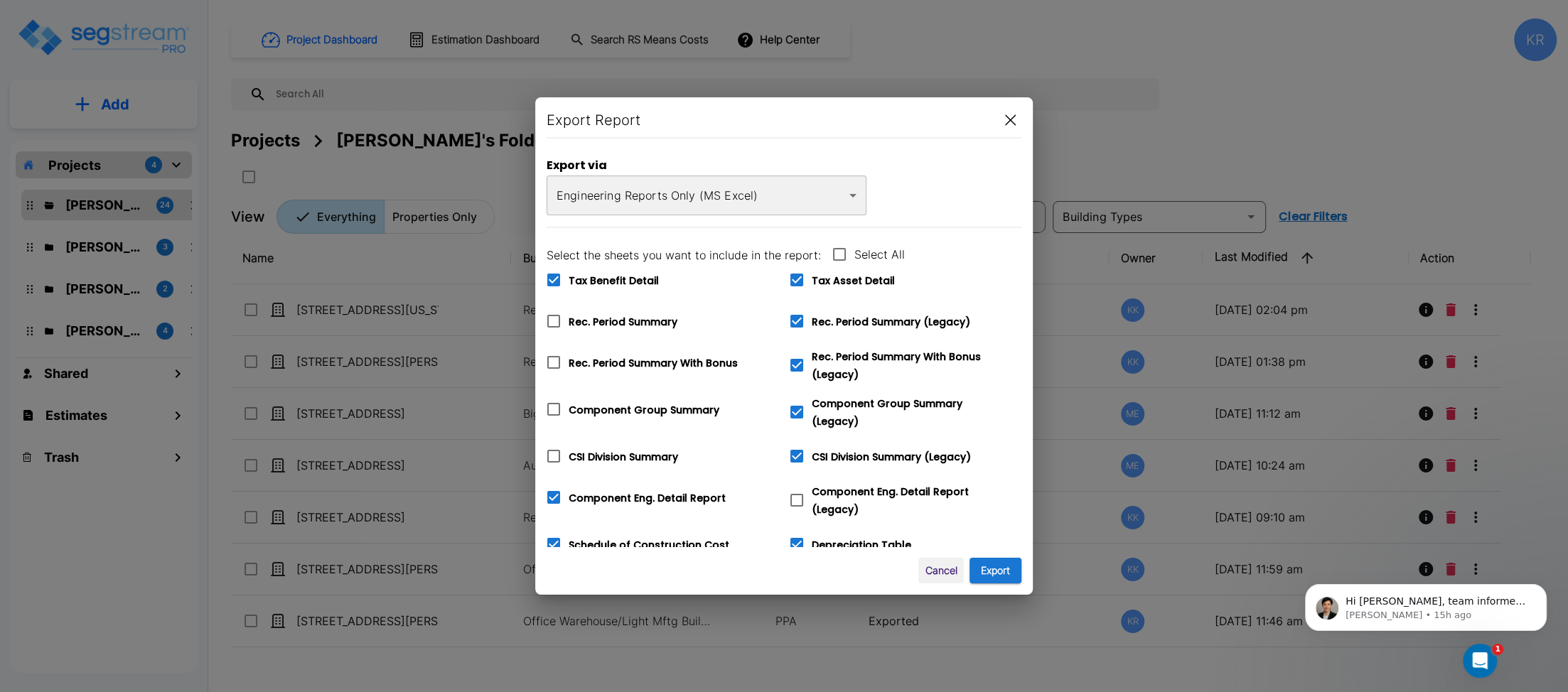
checkbox input "false"
checkbox input "true"
checkbox input "false"
checkbox input "true"
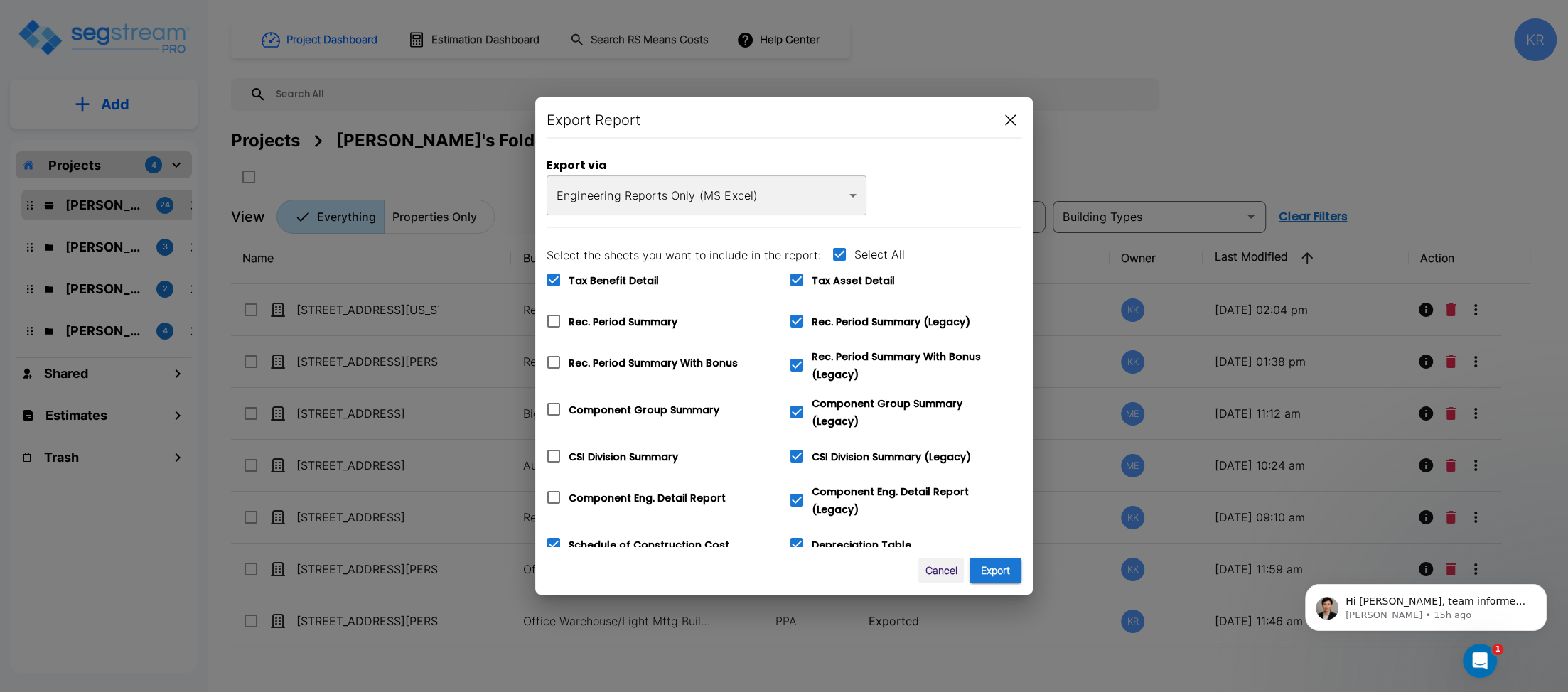
checkbox input "false"
checkbox input "true"
checkbox input "false"
checkbox input "true"
checkbox input "false"
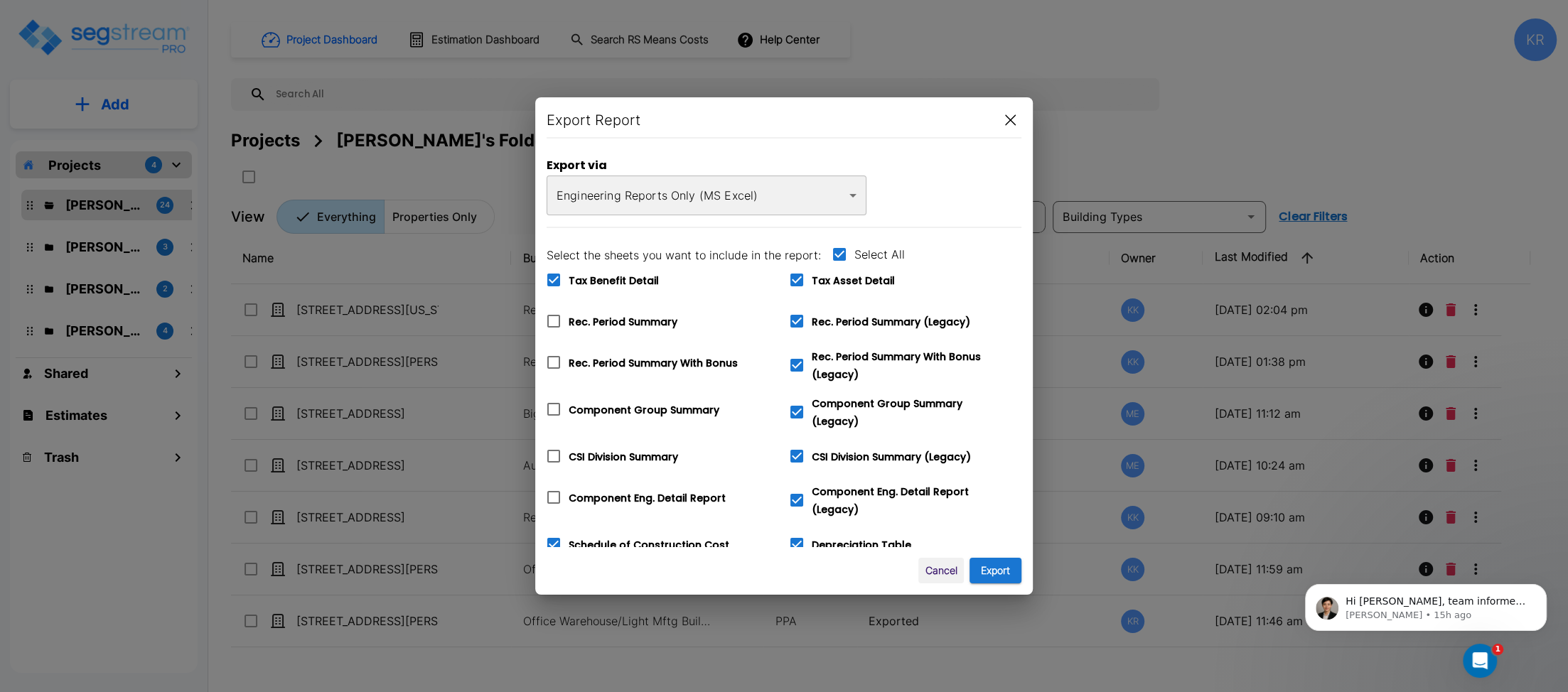
checkbox input "true"
checkbox input "false"
click at [550, 537] on icon at bounding box center [554, 544] width 17 height 17
click at [550, 537] on input "Schedule of Construction Cost" at bounding box center [546, 535] width 14 height 12
checkbox input "false"
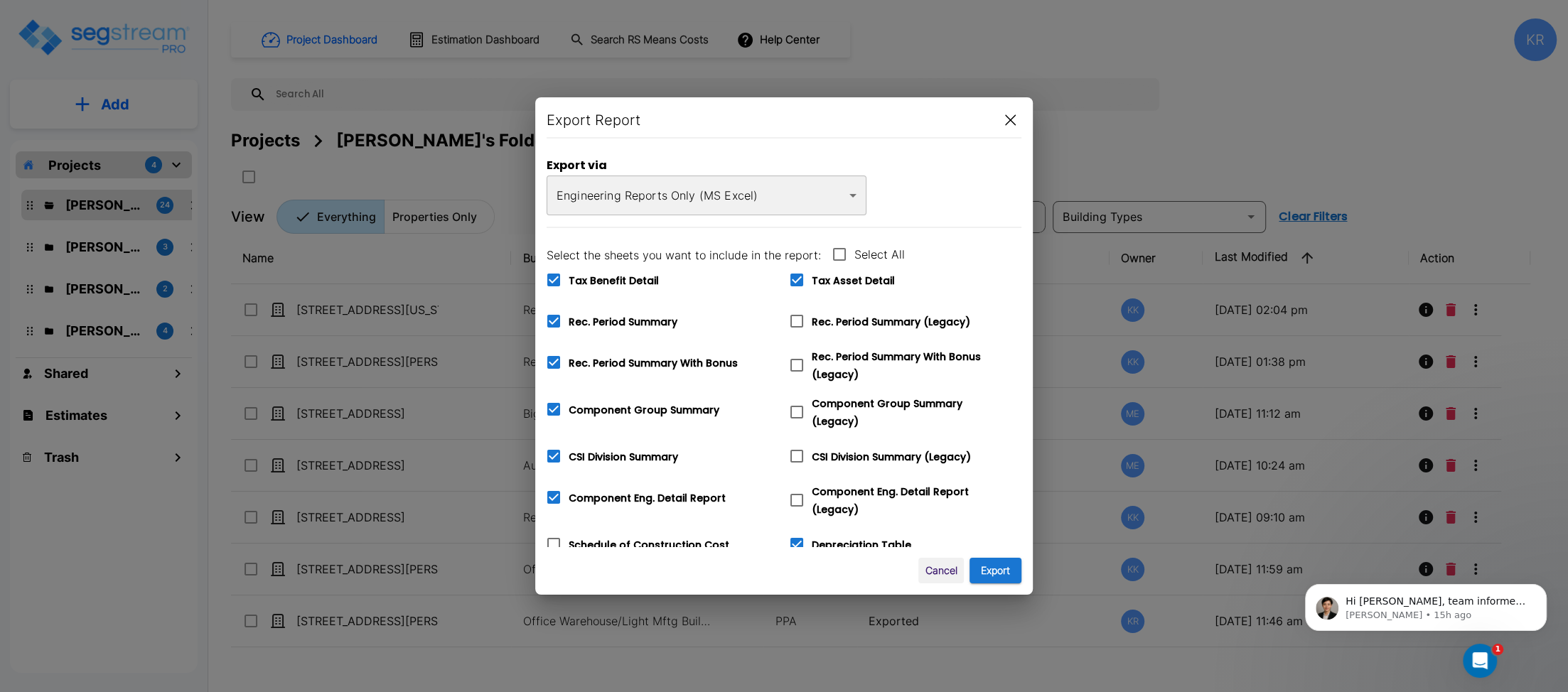
drag, startPoint x: 792, startPoint y: 322, endPoint x: 793, endPoint y: 343, distance: 21.0
click at [793, 324] on icon at bounding box center [797, 321] width 17 height 17
click at [793, 319] on input "Rec. Period Summary (Legacy)" at bounding box center [788, 312] width 14 height 12
checkbox input "true"
checkbox input "false"
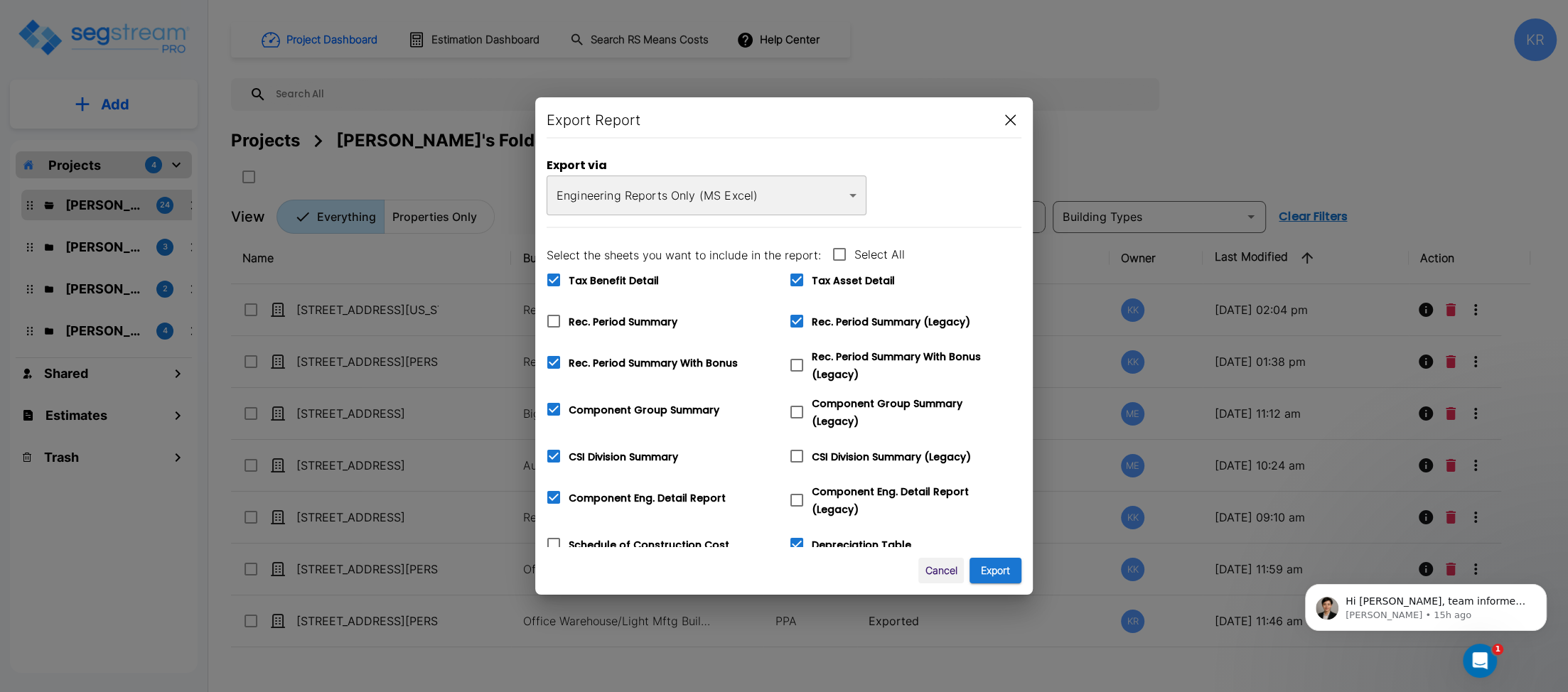
click at [799, 367] on icon at bounding box center [797, 365] width 17 height 17
click at [797, 362] on input "Rec. Period Summary With Bonus (Legacy)" at bounding box center [788, 356] width 14 height 12
checkbox input "true"
checkbox input "false"
click at [794, 407] on icon at bounding box center [797, 411] width 17 height 17
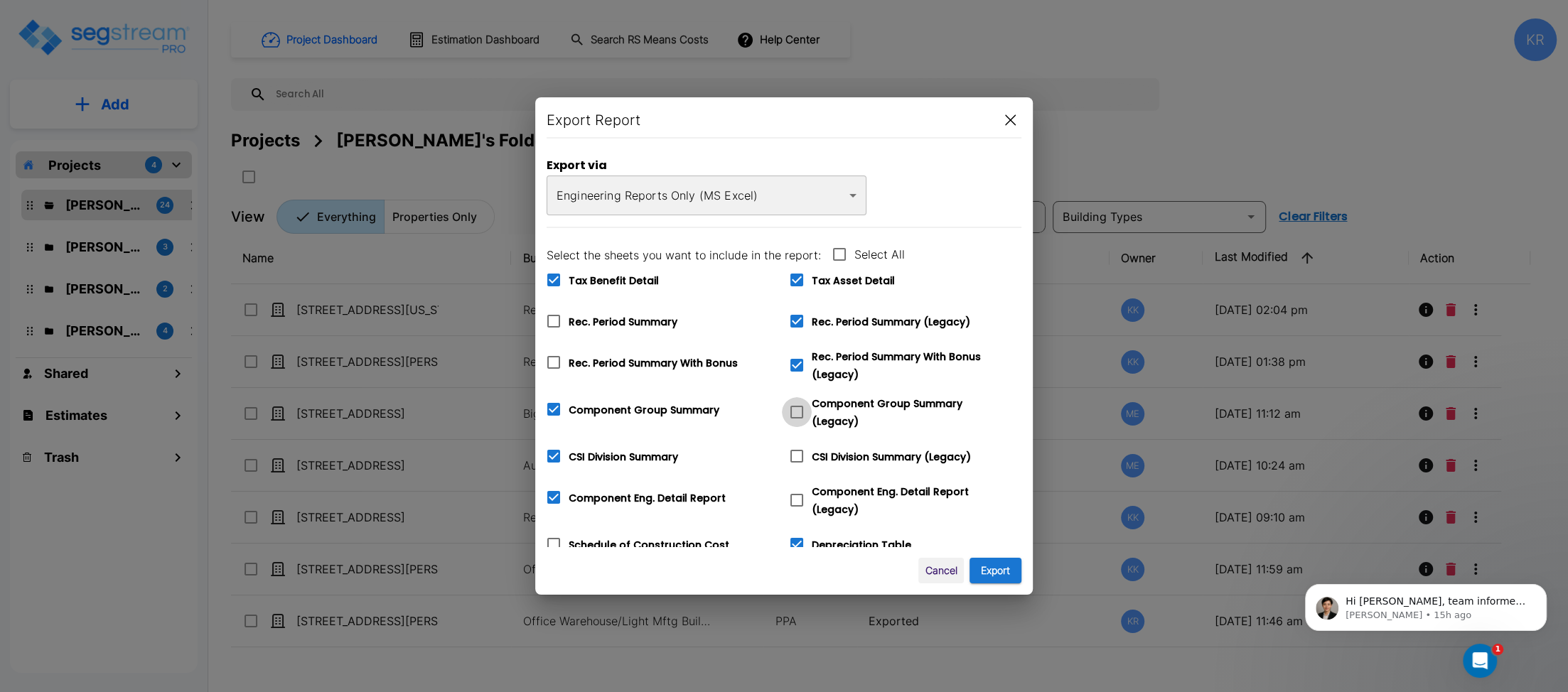
click at [794, 407] on input "Component Group Summary (Legacy)" at bounding box center [788, 403] width 14 height 12
checkbox input "true"
checkbox input "false"
click at [802, 450] on icon at bounding box center [797, 456] width 13 height 13
click at [797, 450] on input "CSI Division Summary (Legacy)" at bounding box center [788, 447] width 14 height 12
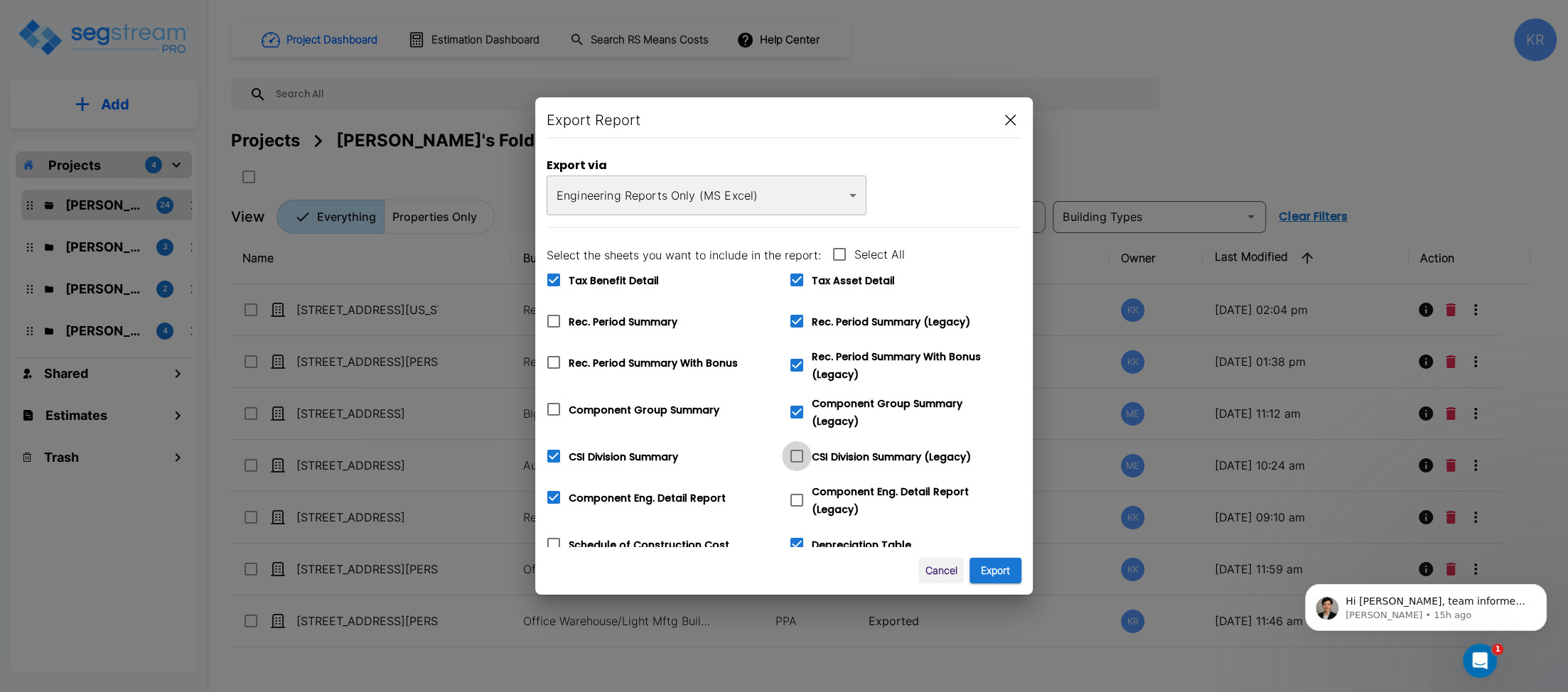
checkbox input "true"
checkbox input "false"
click at [797, 491] on icon at bounding box center [797, 500] width 17 height 17
click at [797, 488] on input "Component Eng. Detail Report (Legacy)" at bounding box center [788, 490] width 14 height 12
checkbox input "true"
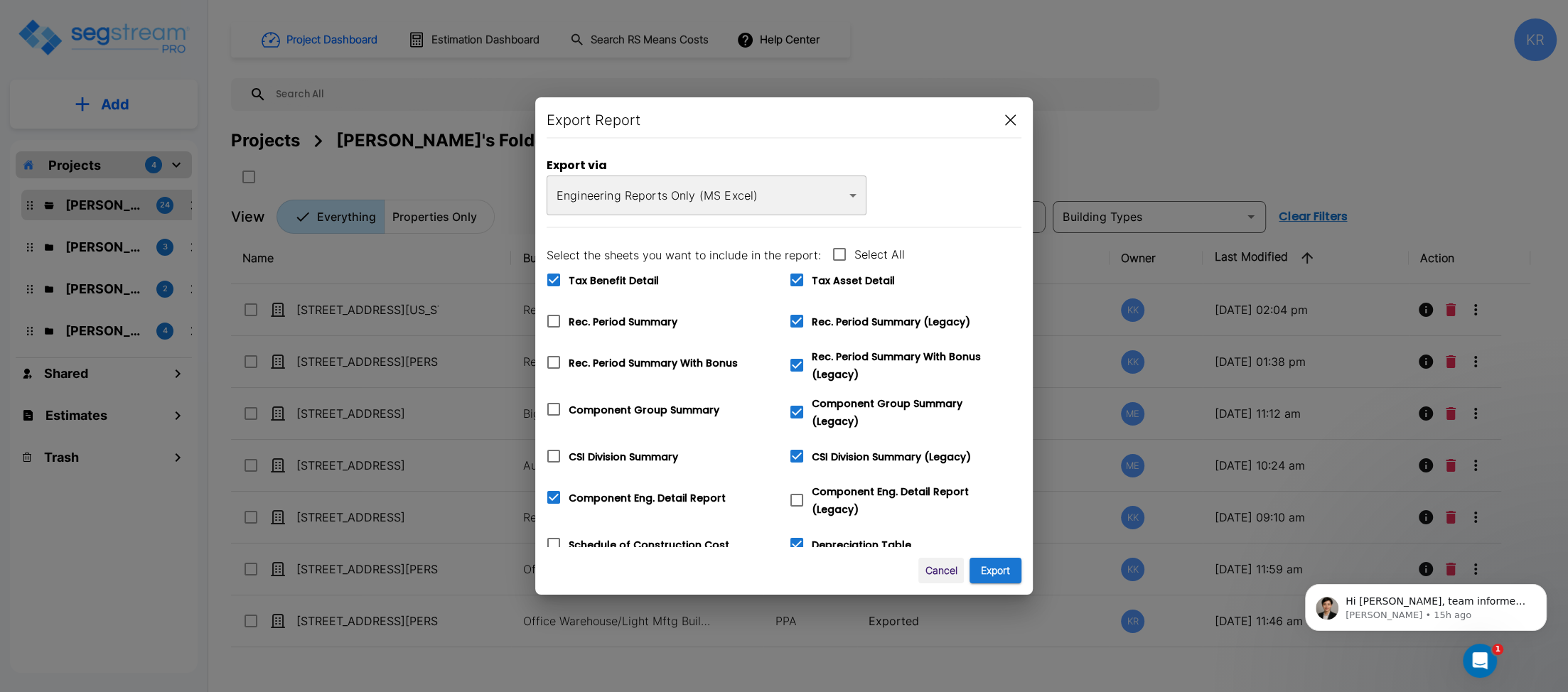
checkbox input "false"
click at [1007, 568] on button "Export" at bounding box center [995, 570] width 52 height 26
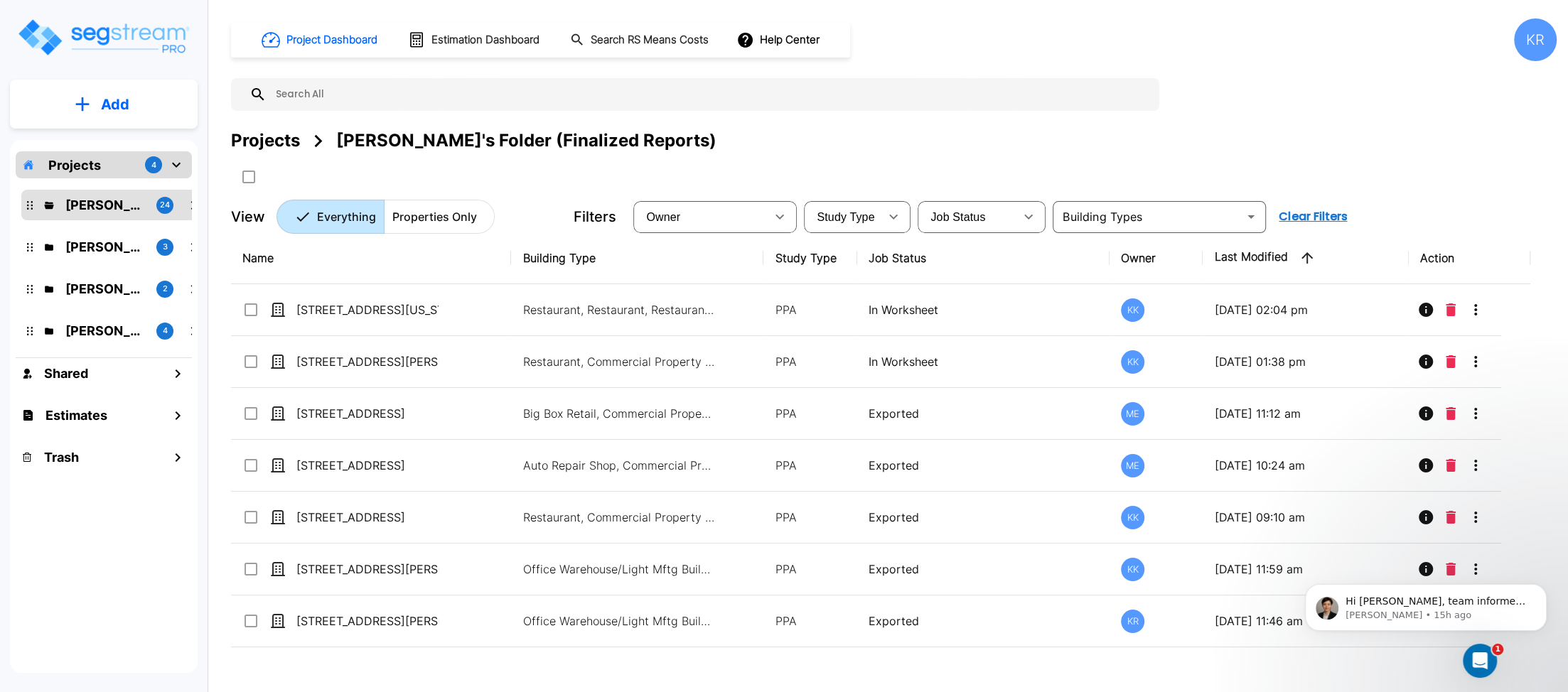
click at [1536, 46] on div "KR" at bounding box center [1535, 40] width 43 height 43
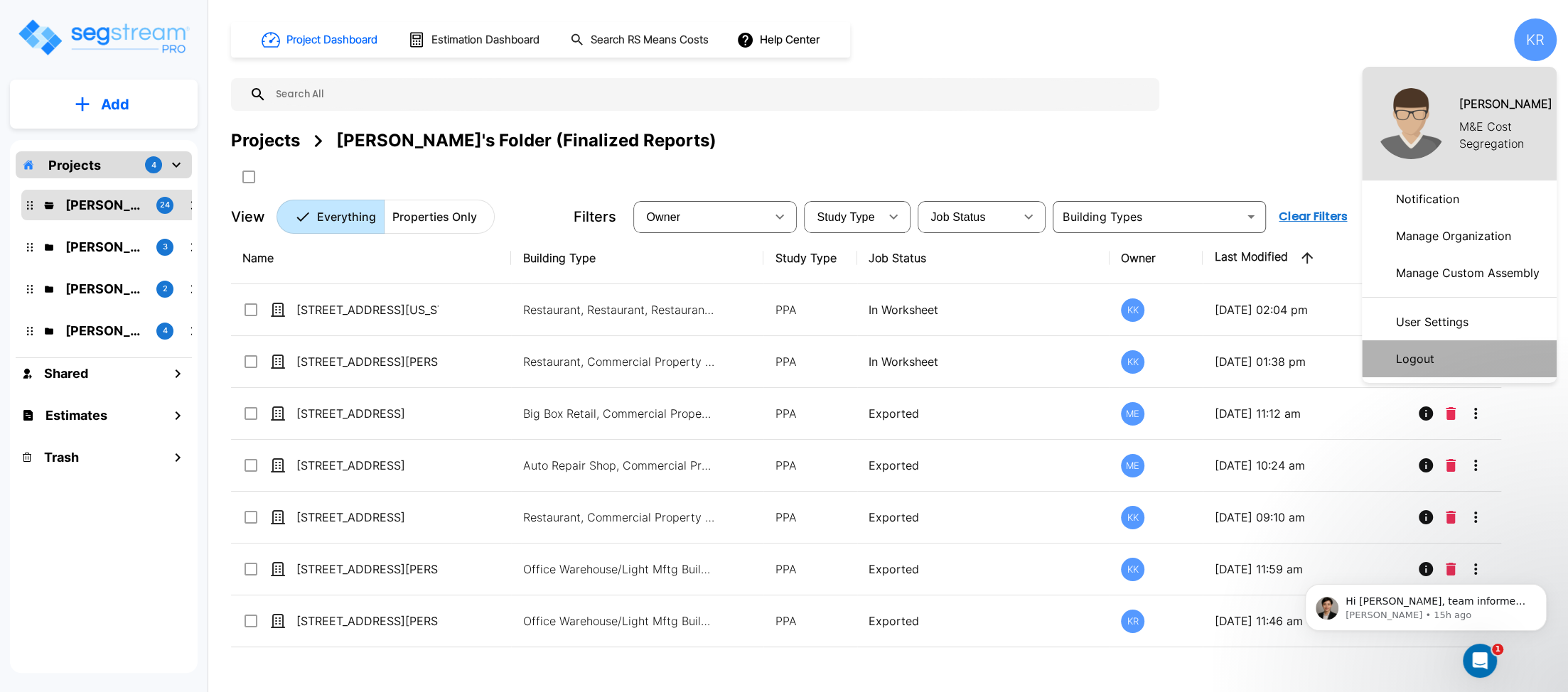
click at [1469, 358] on li "Logout" at bounding box center [1459, 359] width 195 height 37
